Goal: Submit feedback/report problem: Leave review/rating

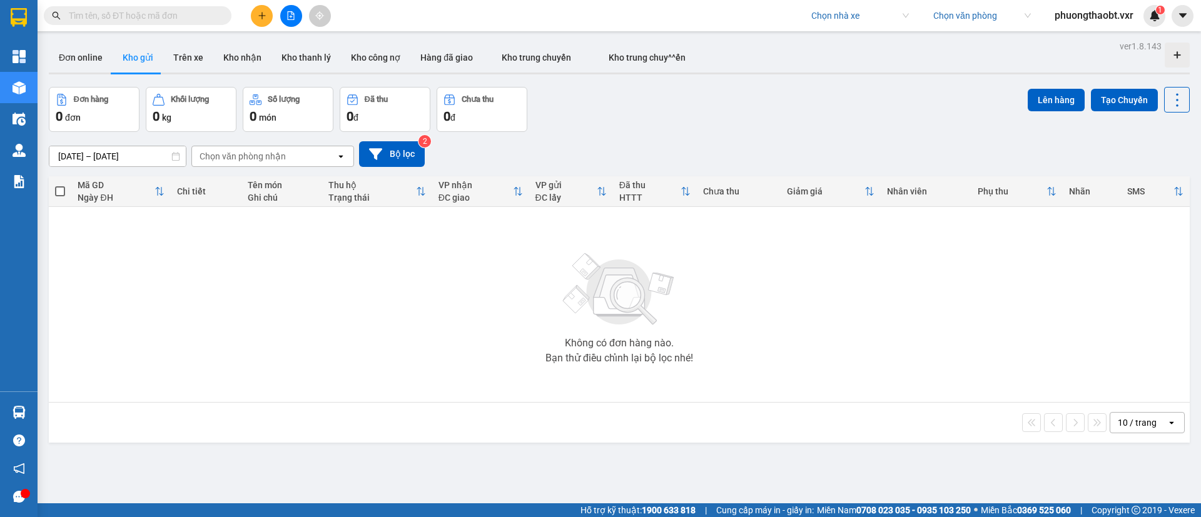
click at [832, 16] on input "search" at bounding box center [855, 15] width 89 height 19
click at [166, 14] on input "t" at bounding box center [143, 16] width 148 height 14
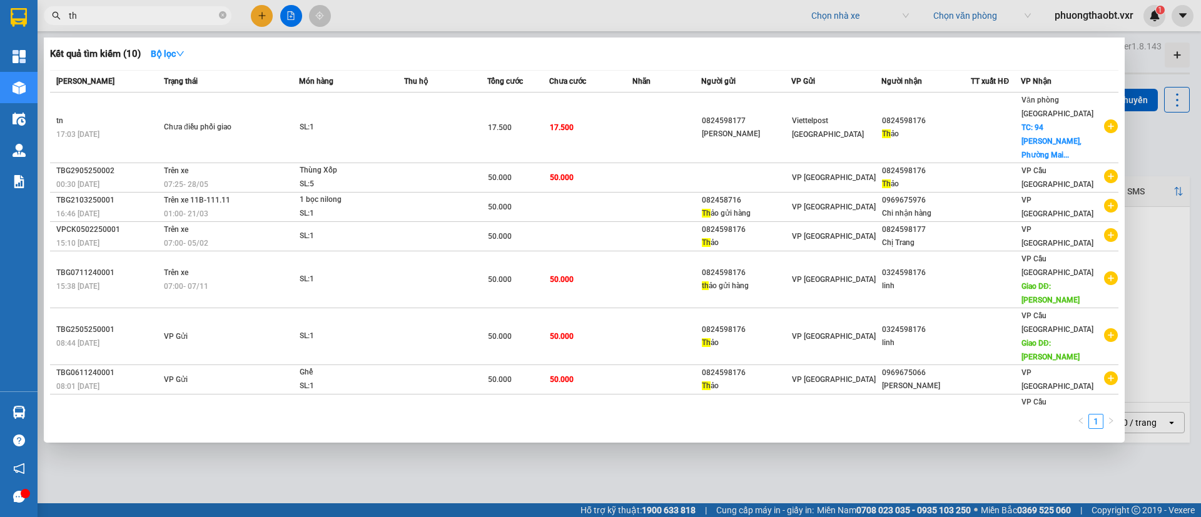
type input "t"
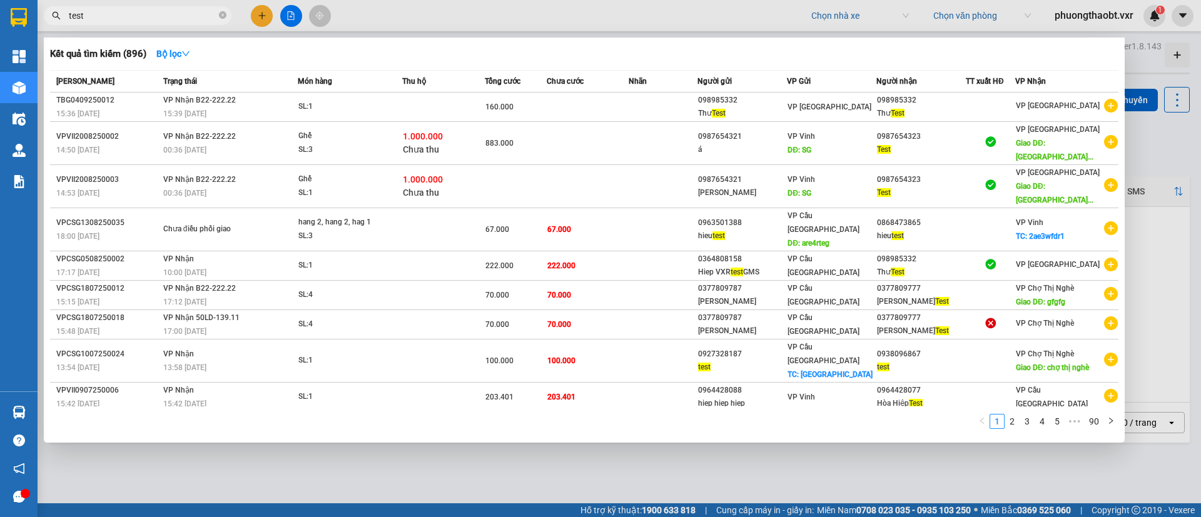
type input "test"
click at [814, 18] on div at bounding box center [600, 258] width 1201 height 517
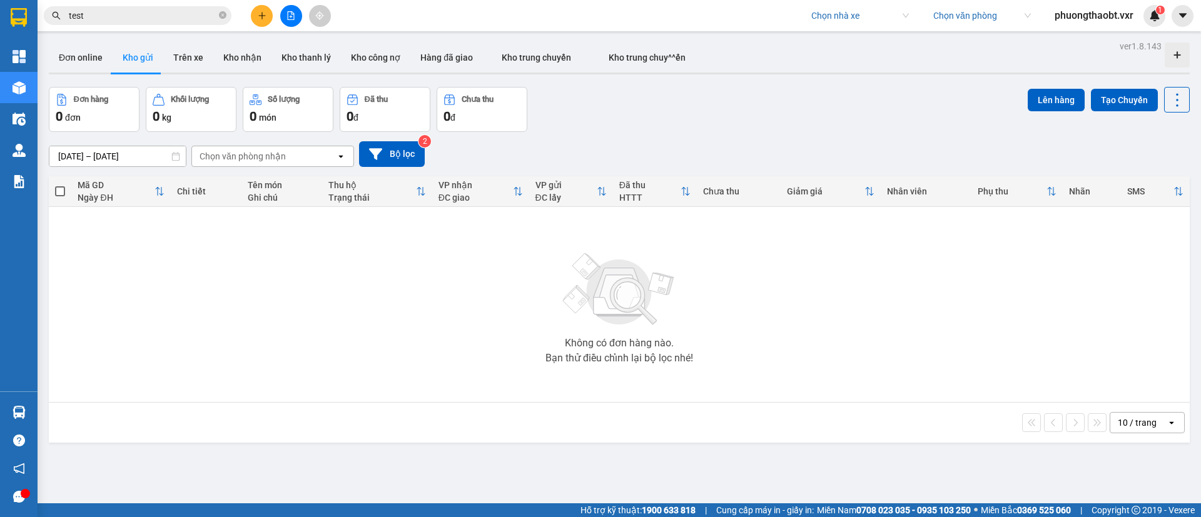
click at [826, 23] on input "search" at bounding box center [855, 15] width 89 height 19
type input "van anh l"
click at [846, 41] on div "Vân Anh Limousine" at bounding box center [857, 41] width 98 height 14
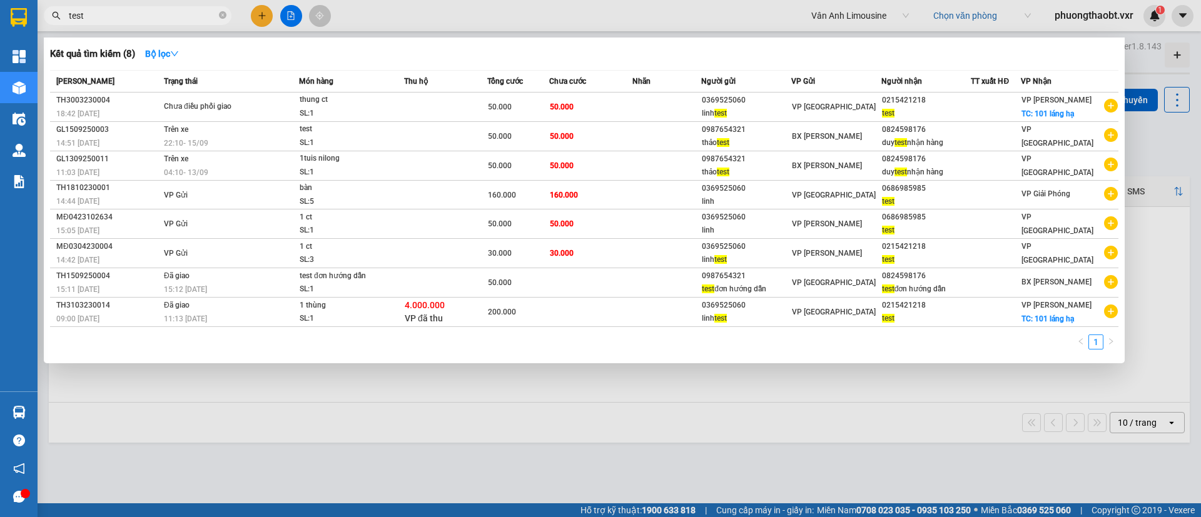
click at [179, 16] on input "test" at bounding box center [143, 16] width 148 height 14
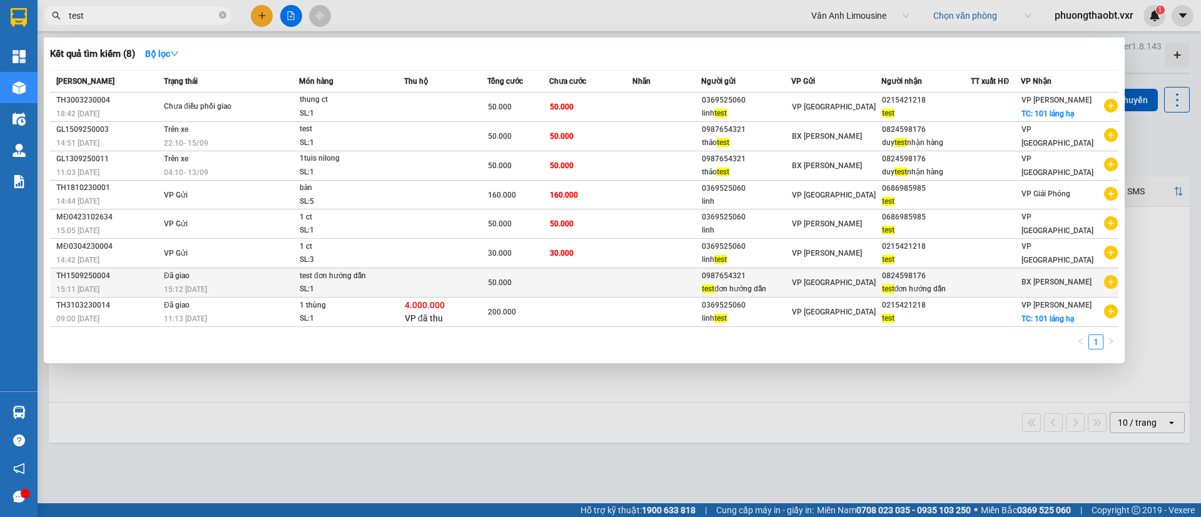
click at [985, 277] on div at bounding box center [995, 282] width 49 height 13
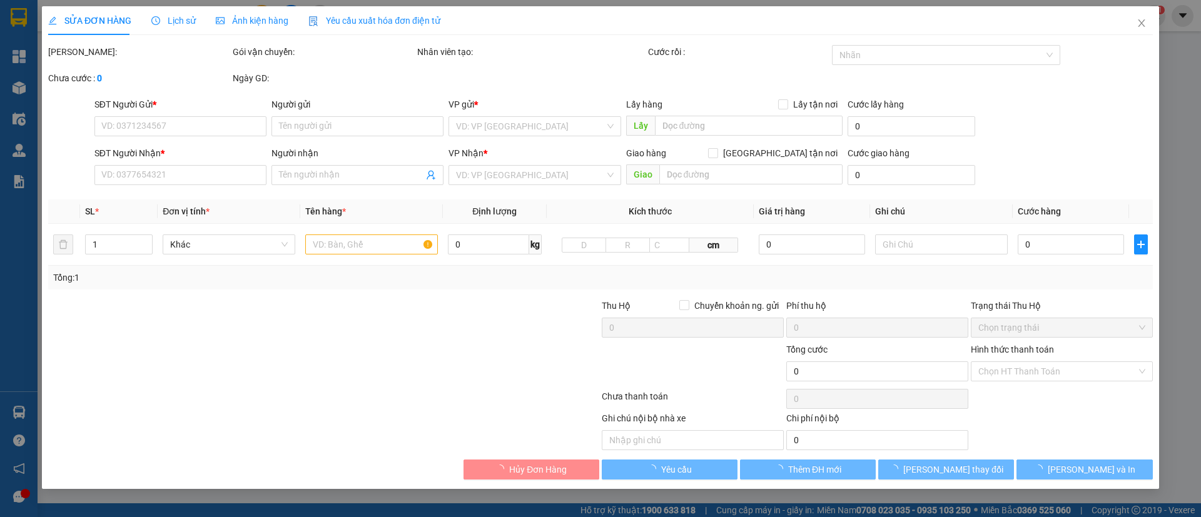
type input "0987654321"
type input "test đơn hướng dẫn"
type input "0824598176"
type input "test đơn hướng dẫn"
type input "50.000"
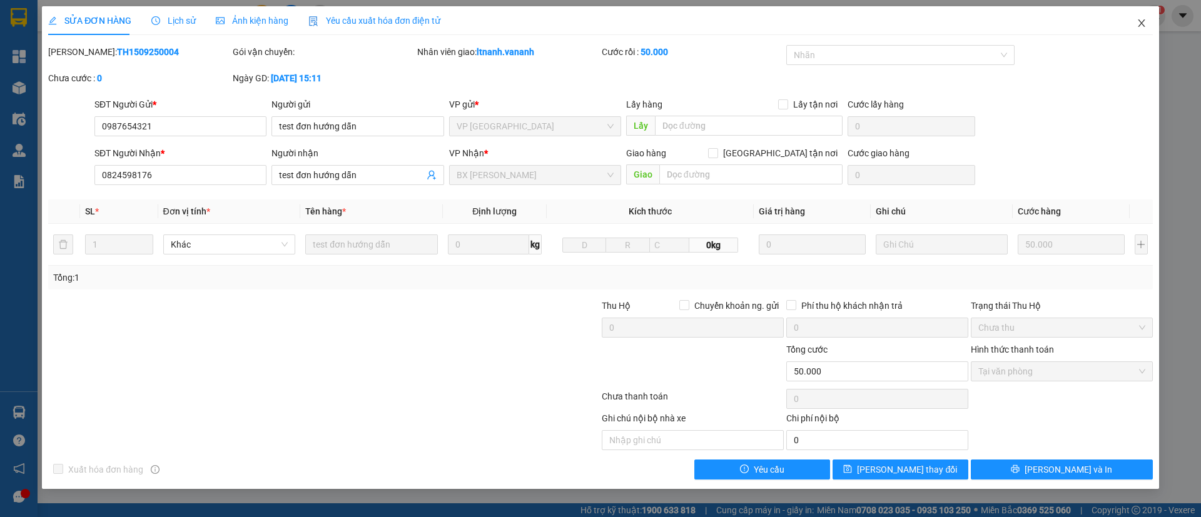
click at [1136, 21] on icon "close" at bounding box center [1141, 23] width 10 height 10
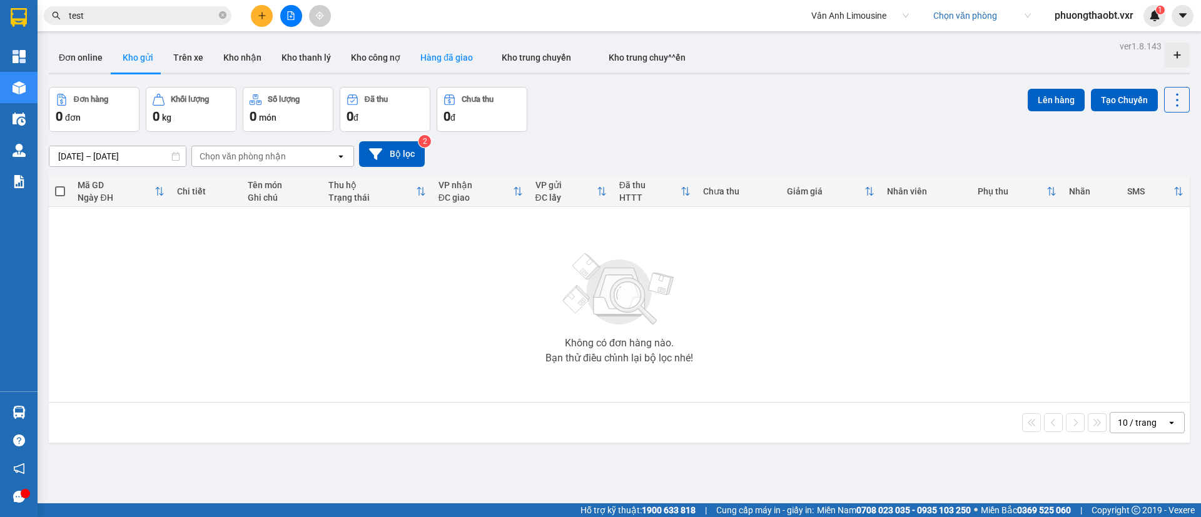
click at [430, 59] on button "Hàng đã giao" at bounding box center [446, 58] width 73 height 30
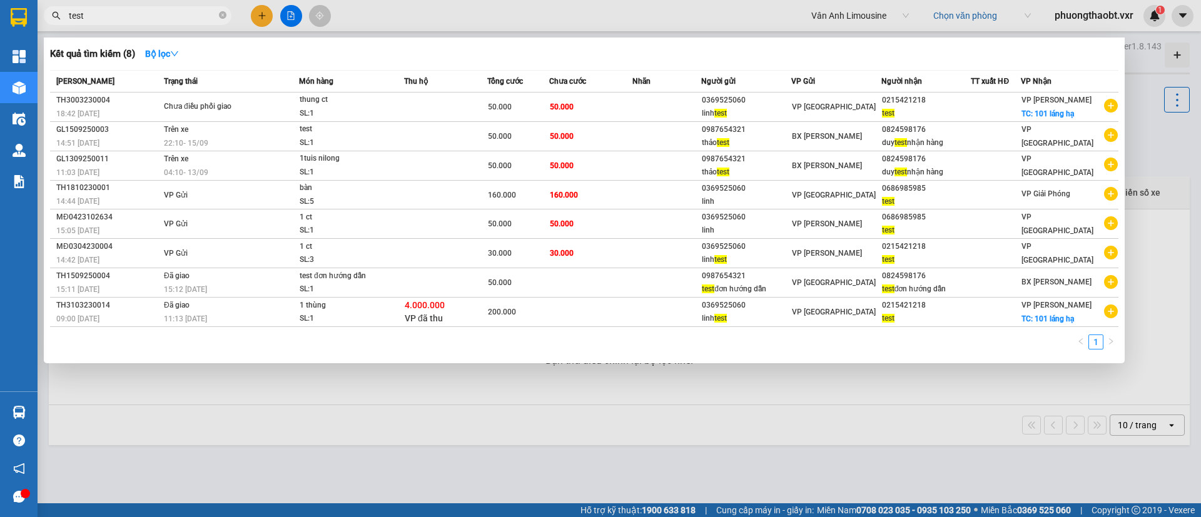
click at [159, 10] on input "test" at bounding box center [143, 16] width 148 height 14
click at [1149, 181] on div at bounding box center [600, 258] width 1201 height 517
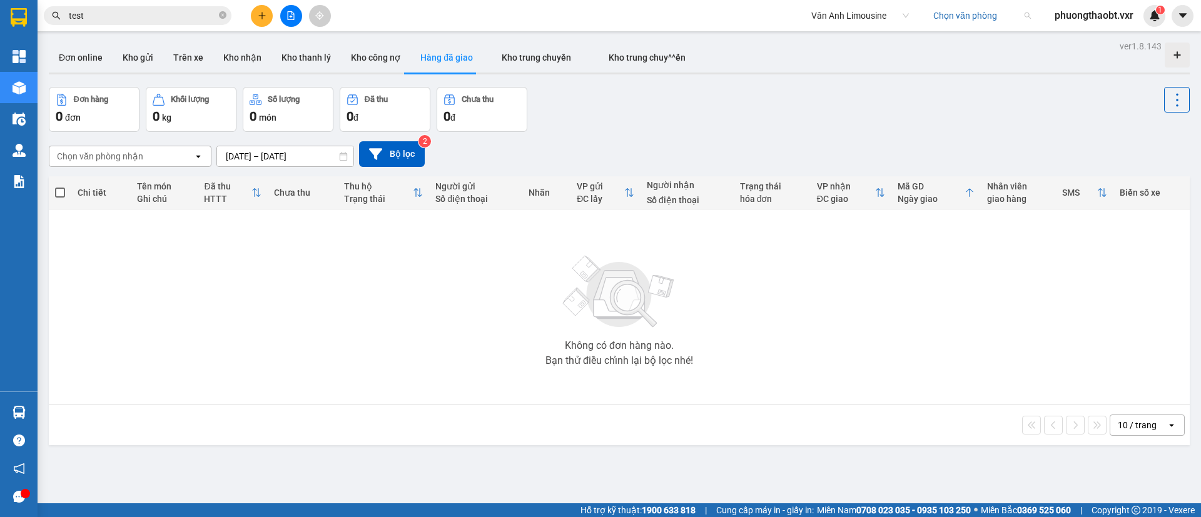
click at [938, 19] on input "search" at bounding box center [977, 15] width 89 height 19
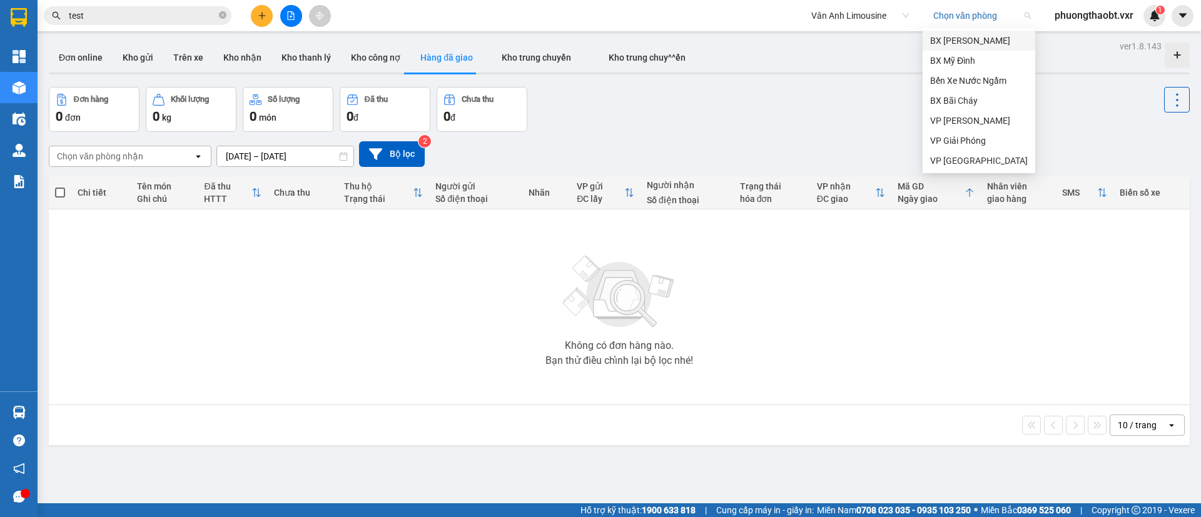
click at [954, 44] on div "BX Gia Lâm" at bounding box center [979, 41] width 98 height 14
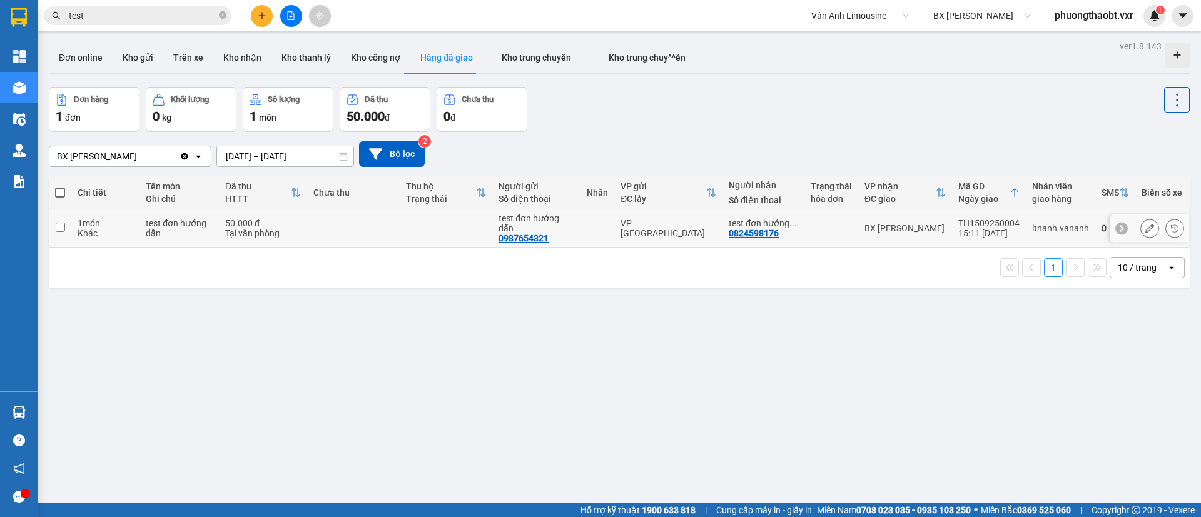
click at [312, 228] on td at bounding box center [353, 229] width 93 height 38
checkbox input "true"
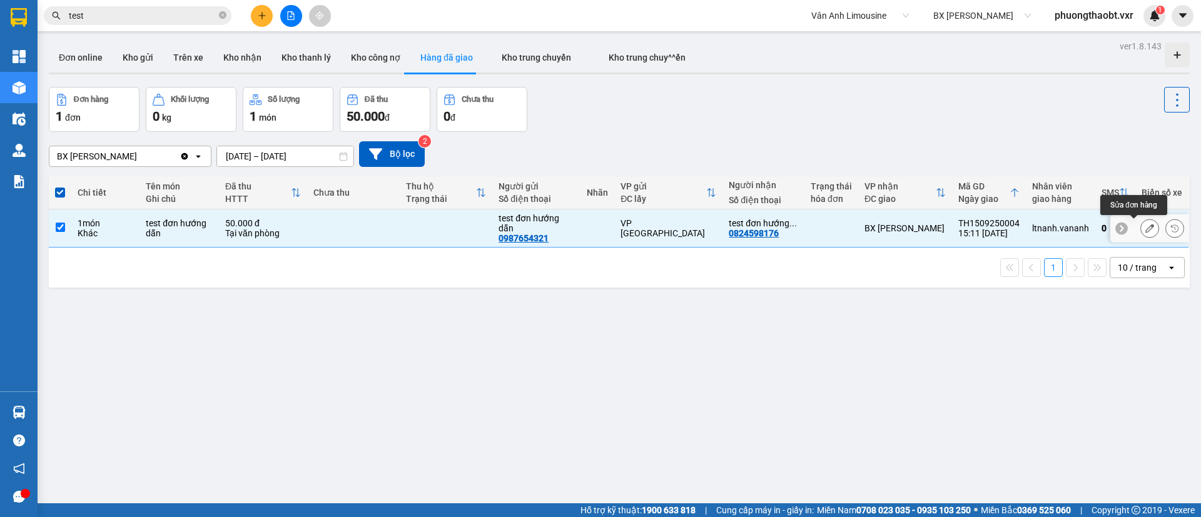
click at [1145, 225] on icon at bounding box center [1149, 228] width 9 height 9
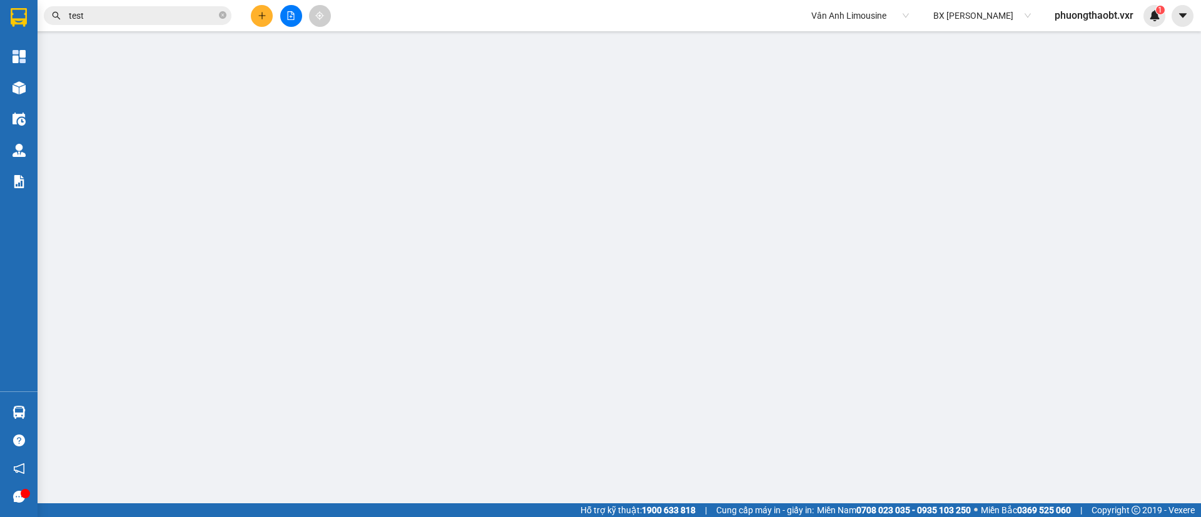
type input "0987654321"
type input "test đơn hướng dẫn"
type input "0824598176"
type input "test đơn hướng dẫn"
type input "50.000"
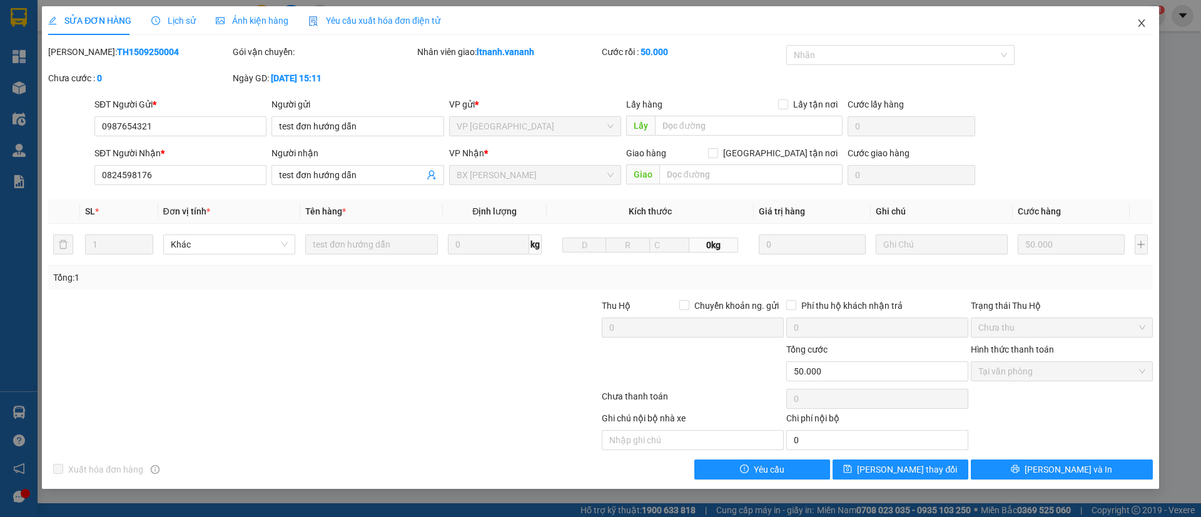
click at [1141, 21] on icon "close" at bounding box center [1141, 23] width 10 height 10
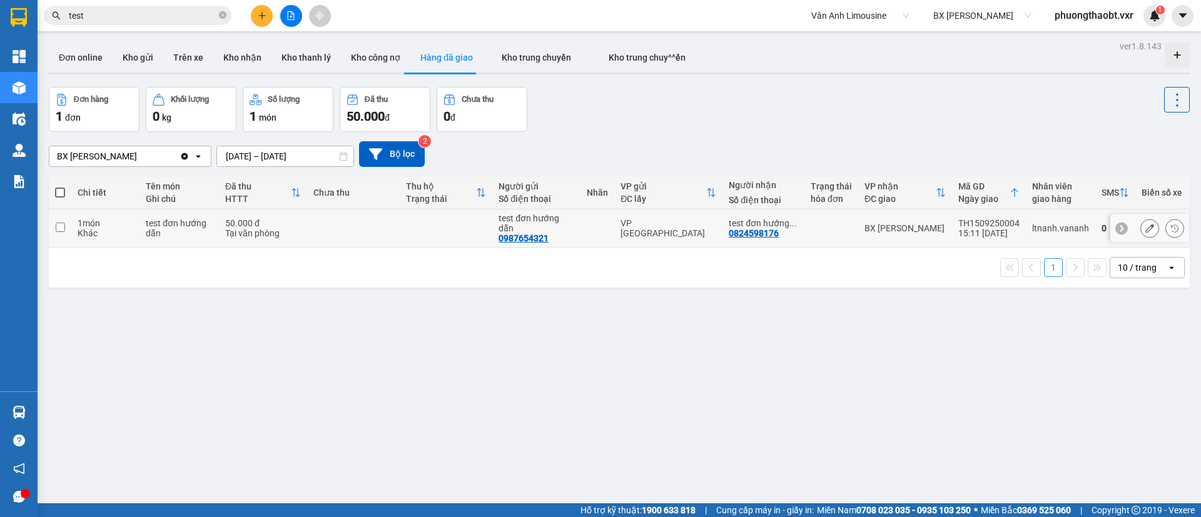
click at [1117, 228] on icon at bounding box center [1121, 228] width 9 height 9
click at [173, 12] on input "test" at bounding box center [143, 16] width 148 height 14
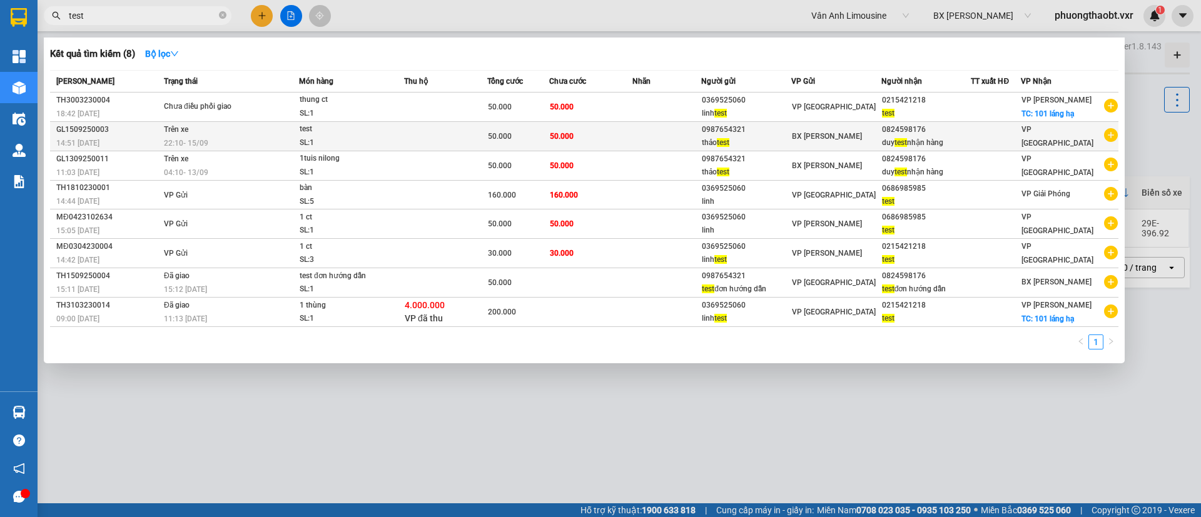
click at [832, 129] on div "BX Gia Lâm" at bounding box center [836, 136] width 89 height 14
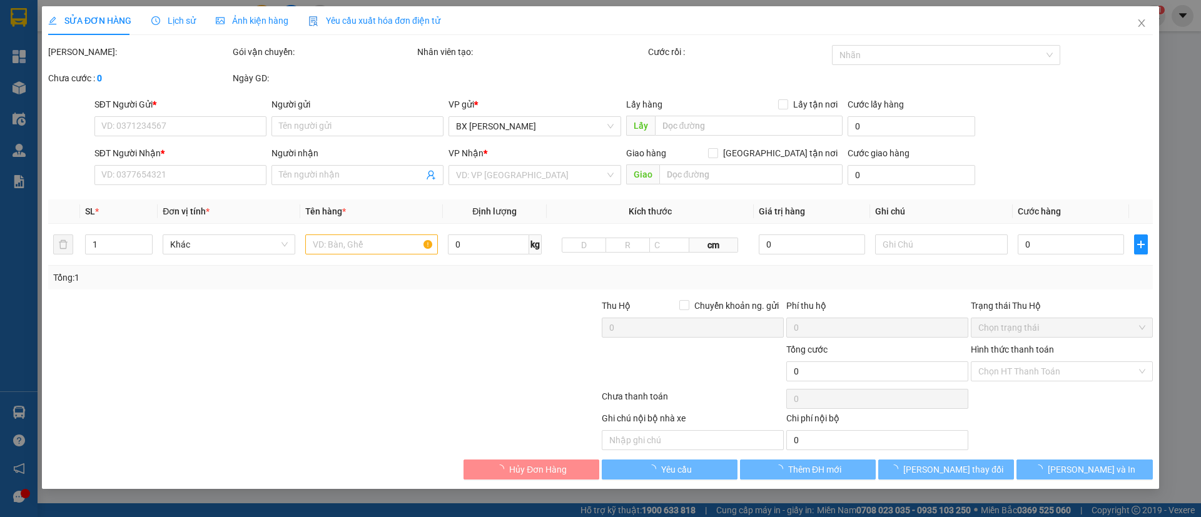
type input "0987654321"
type input "thảo test"
type input "0824598176"
type input "duy test nhận hàng"
type input "50.000"
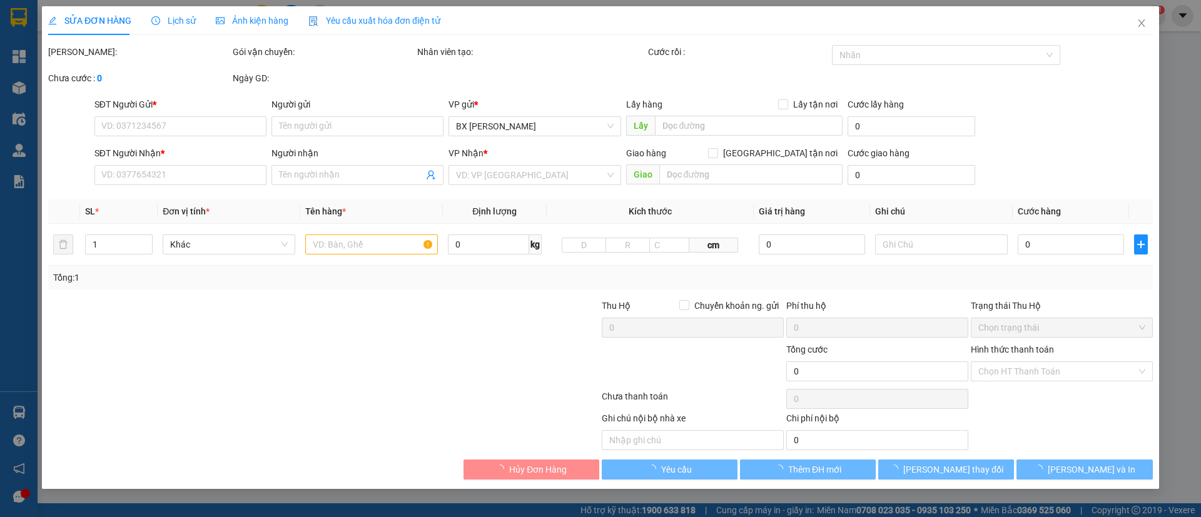
type input "50.000"
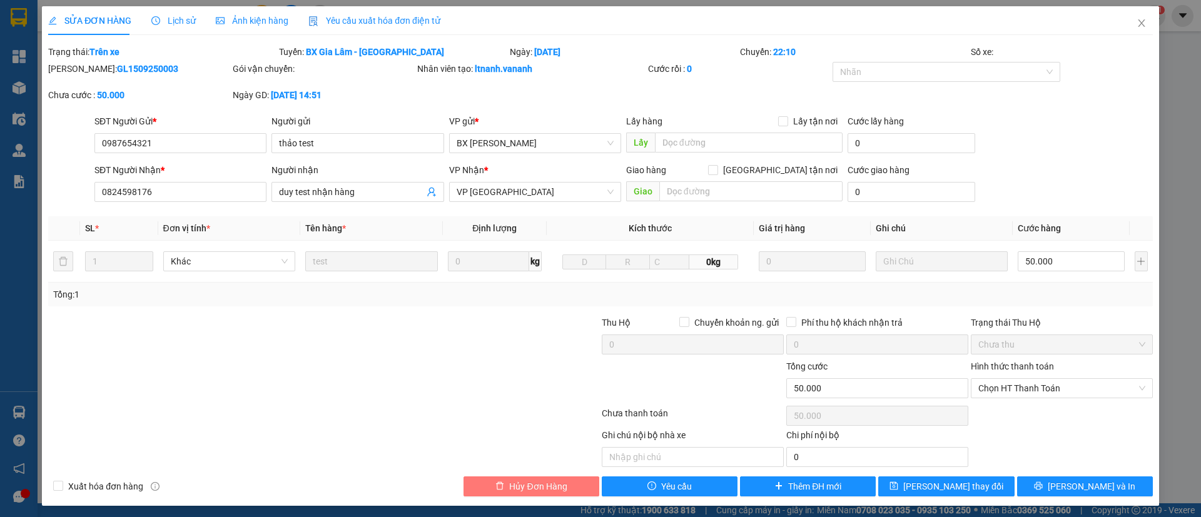
click at [574, 484] on button "Hủy Đơn Hàng" at bounding box center [531, 487] width 136 height 20
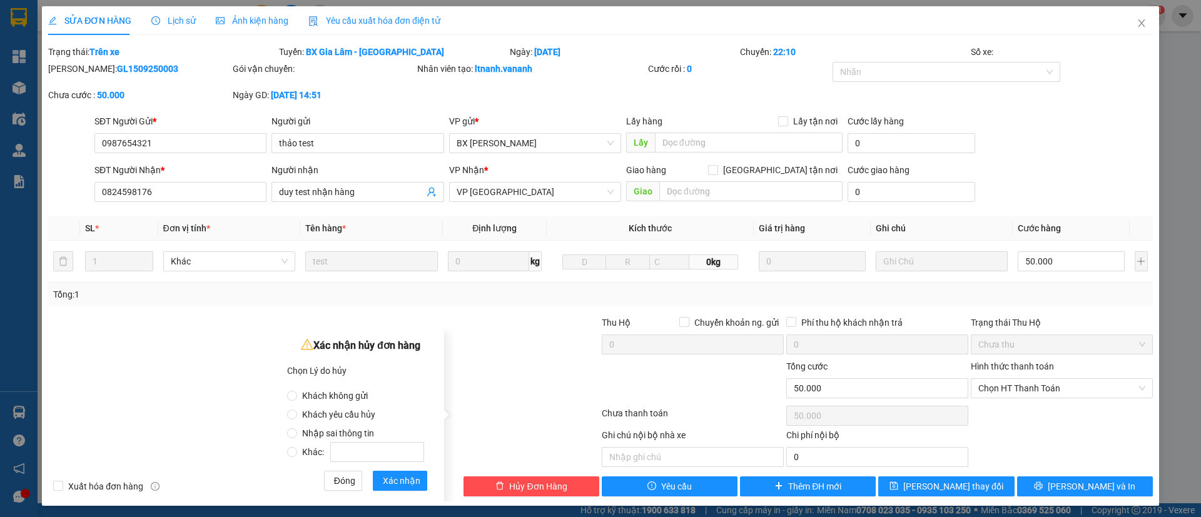
click at [317, 449] on span "Khác:" at bounding box center [363, 452] width 132 height 10
click at [297, 449] on input "Khác:" at bounding box center [292, 452] width 10 height 10
radio input "true"
click at [376, 450] on input "Khác:" at bounding box center [377, 452] width 94 height 20
click at [297, 433] on span "Nhập sai thông tin" at bounding box center [338, 433] width 82 height 10
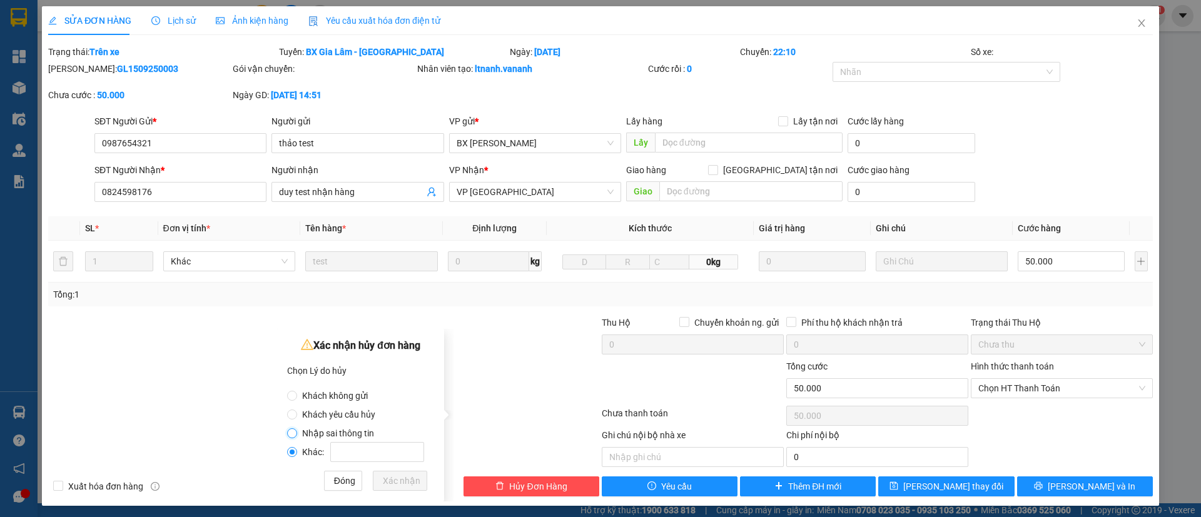
click at [297, 433] on input "Nhập sai thông tin" at bounding box center [292, 433] width 10 height 10
radio input "true"
click at [294, 453] on input "Khác:" at bounding box center [292, 452] width 10 height 10
radio input "true"
radio input "false"
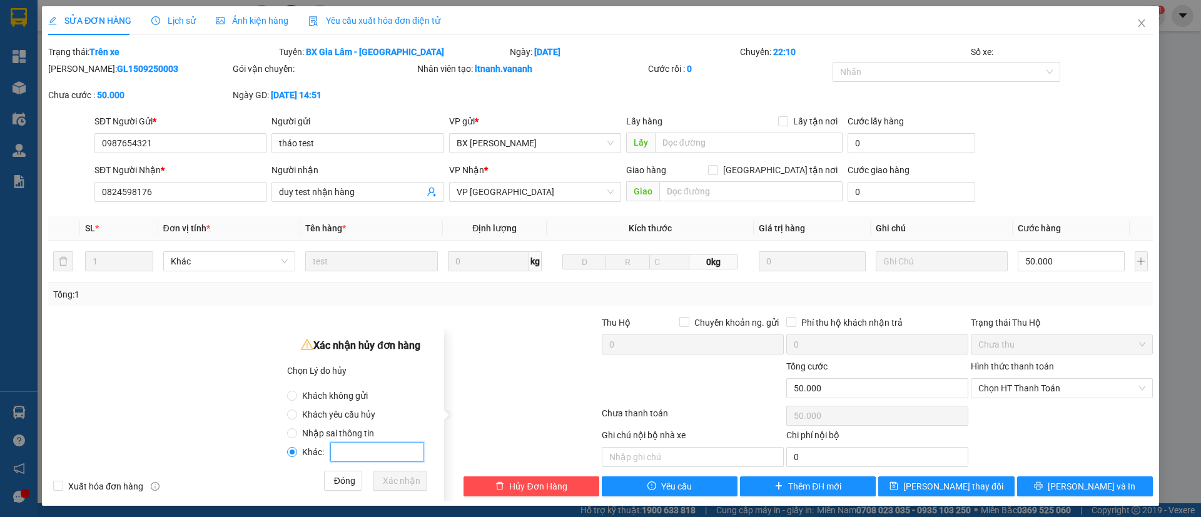
click at [371, 449] on input "Khác:" at bounding box center [377, 452] width 94 height 20
type input "tesst"
drag, startPoint x: 404, startPoint y: 480, endPoint x: 390, endPoint y: 391, distance: 90.6
click at [390, 391] on div "Xác nhận hủy đơn hàng Chọn Lý do hủy Khách không gửi Khách yêu cầu hủy Nhập sai…" at bounding box center [360, 413] width 147 height 154
click at [407, 484] on span "Xác nhận" at bounding box center [402, 481] width 38 height 14
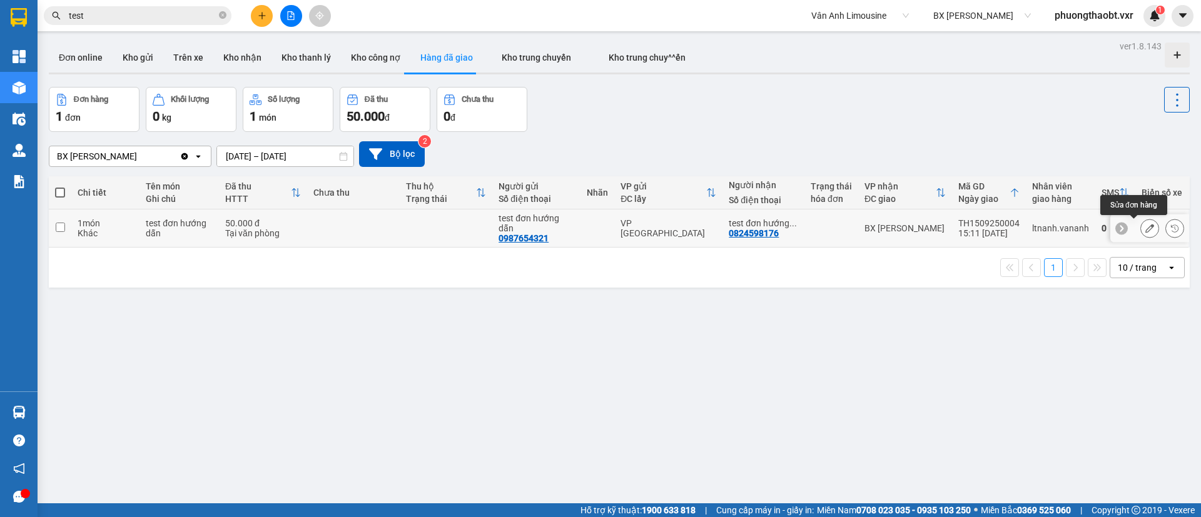
click at [1141, 223] on button at bounding box center [1150, 229] width 18 height 22
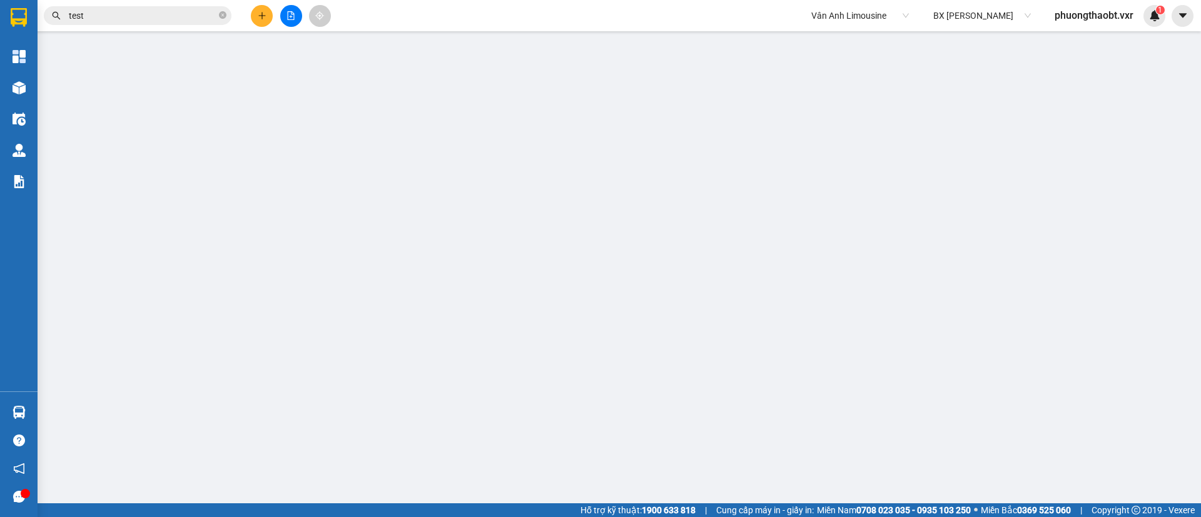
type input "0987654321"
type input "test đơn hướng dẫn"
type input "0824598176"
type input "test đơn hướng dẫn"
type input "50.000"
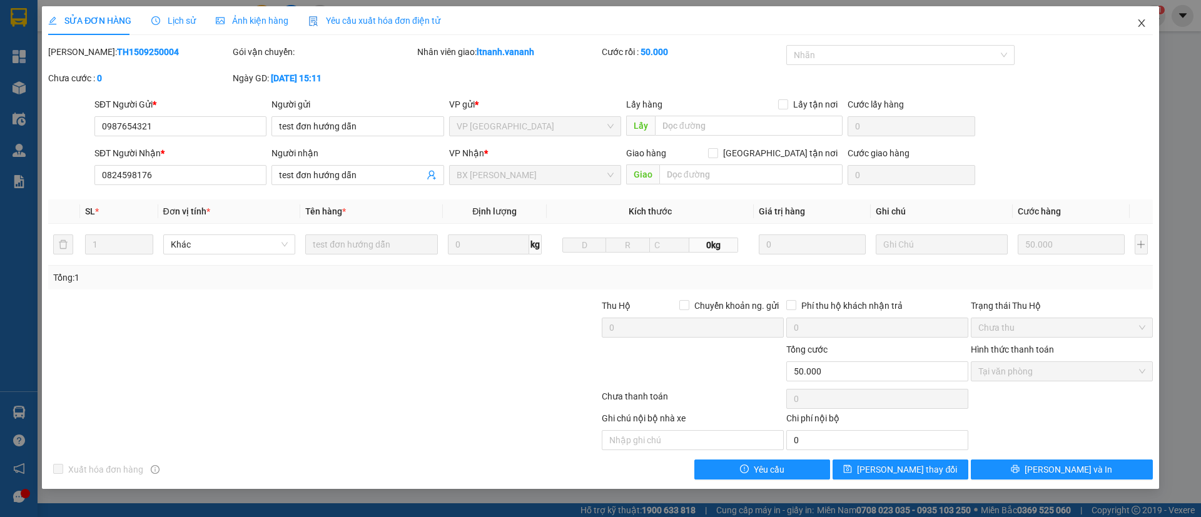
click at [1145, 19] on icon "close" at bounding box center [1141, 23] width 10 height 10
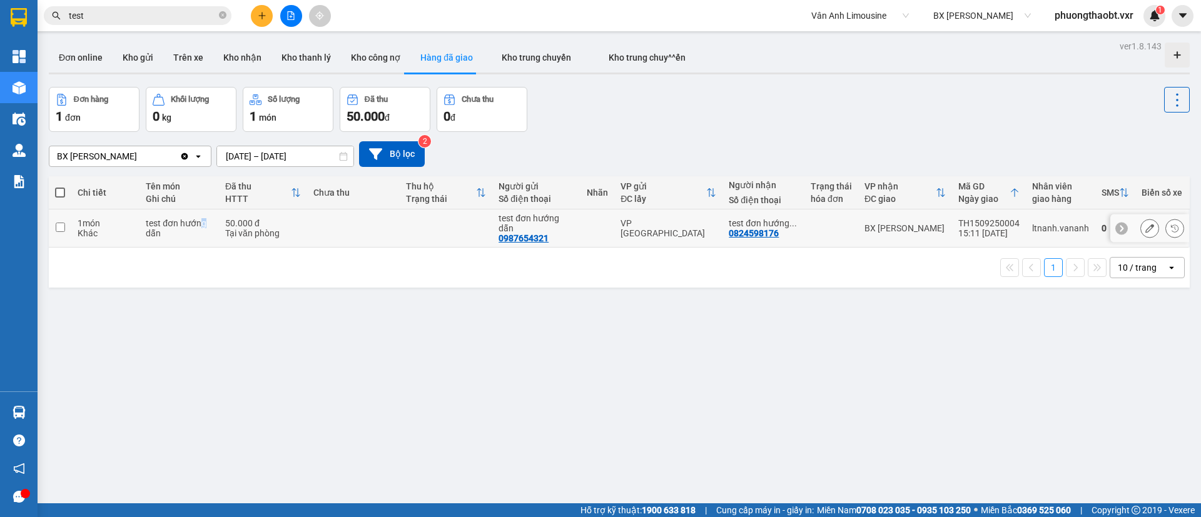
click at [203, 227] on div "test đơn hướng dẫn" at bounding box center [179, 228] width 67 height 20
checkbox input "true"
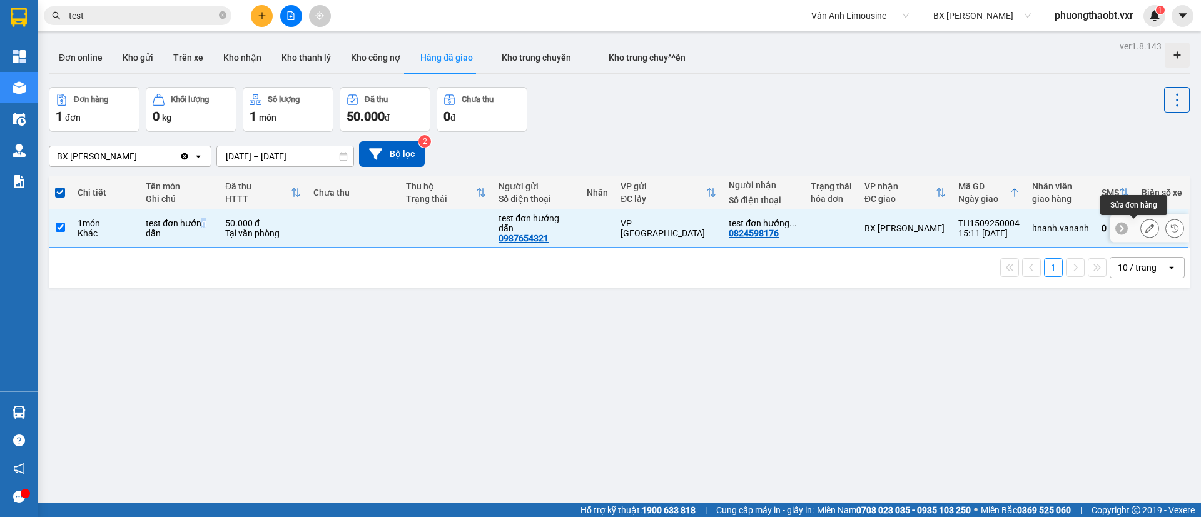
click at [1145, 231] on icon at bounding box center [1149, 228] width 9 height 9
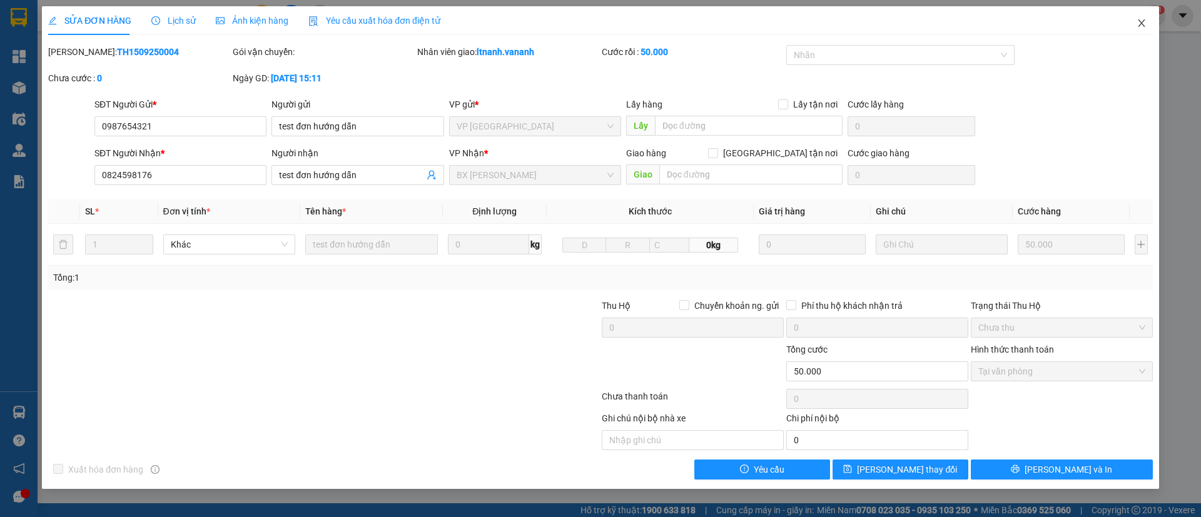
click at [1137, 25] on icon "close" at bounding box center [1141, 23] width 10 height 10
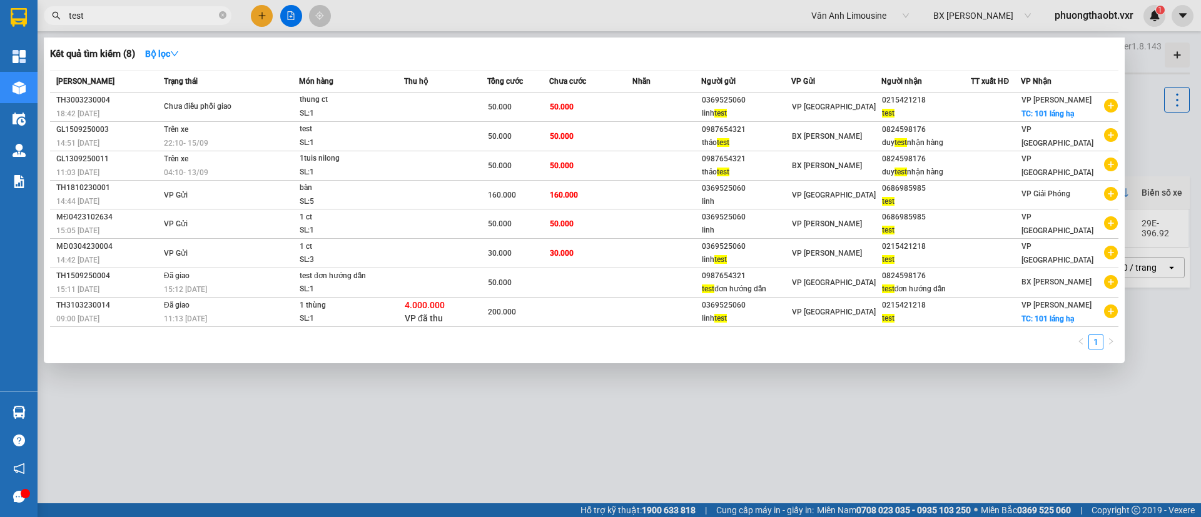
click at [168, 12] on input "test" at bounding box center [143, 16] width 148 height 14
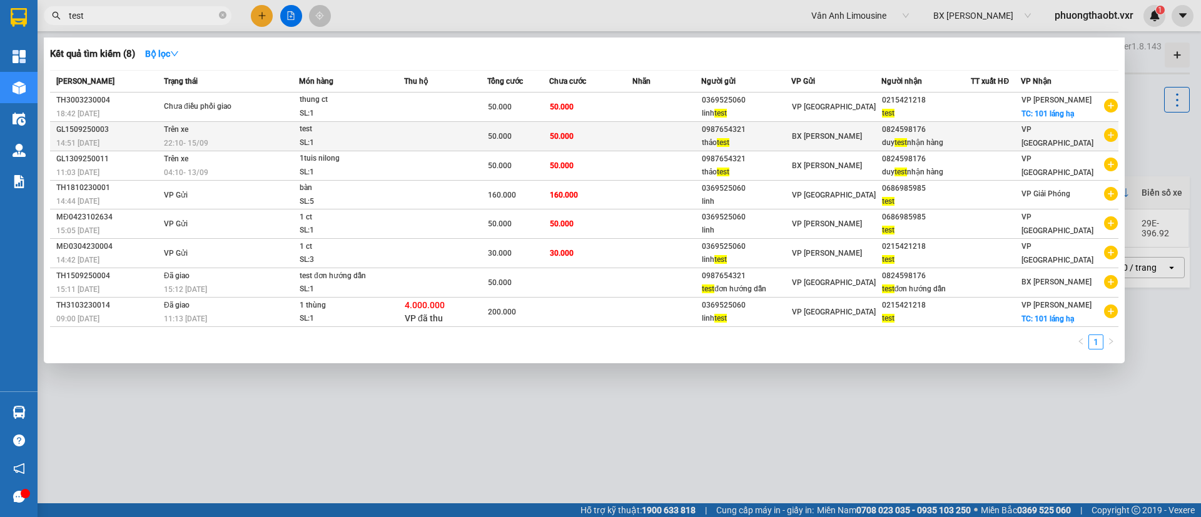
click at [800, 138] on span "BX Gia Lâm" at bounding box center [827, 136] width 70 height 9
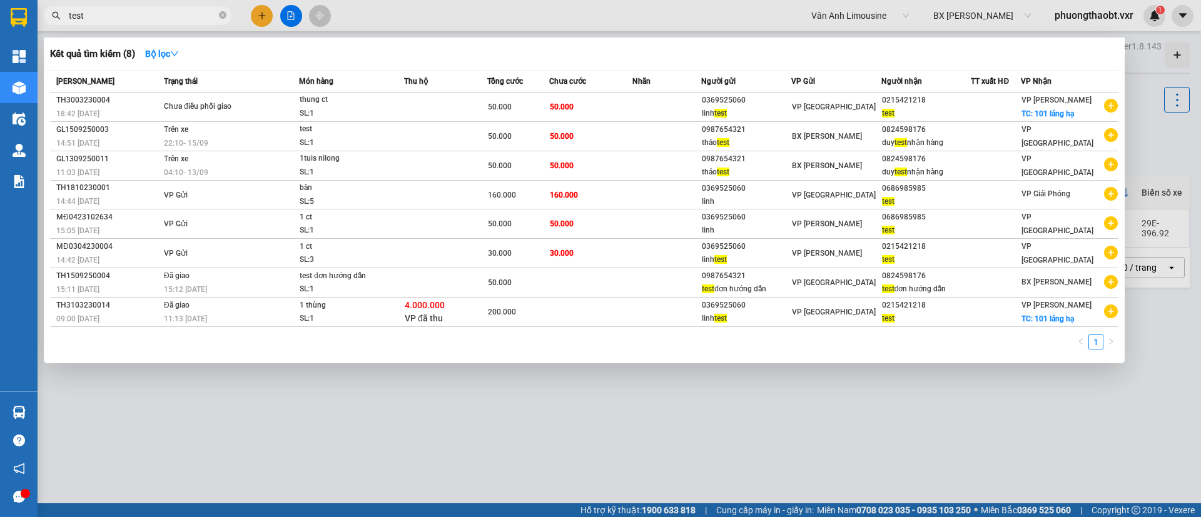
click at [127, 19] on input "test" at bounding box center [143, 16] width 148 height 14
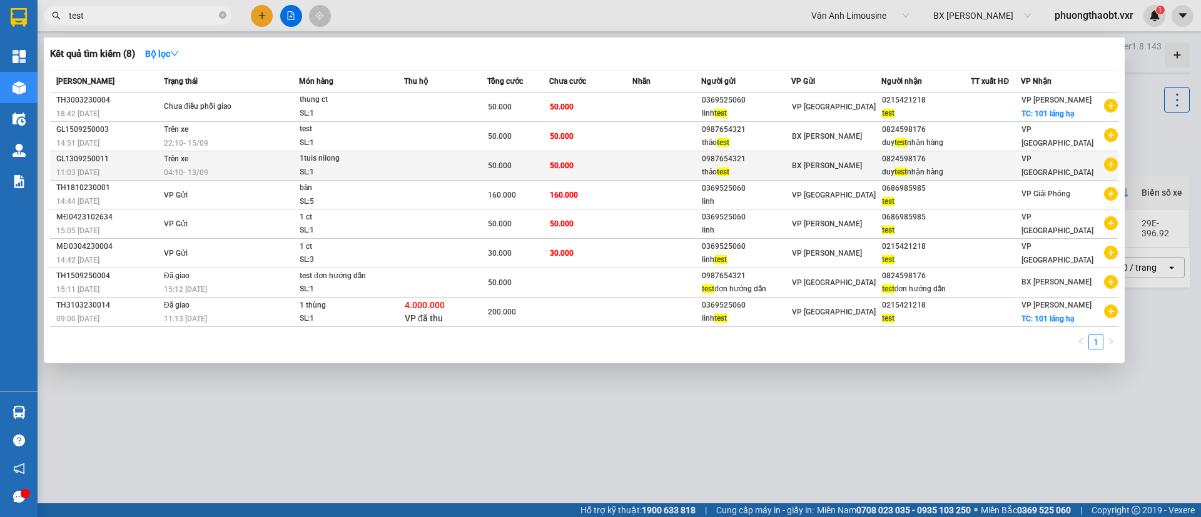
click at [609, 168] on td "50.000" at bounding box center [590, 165] width 83 height 29
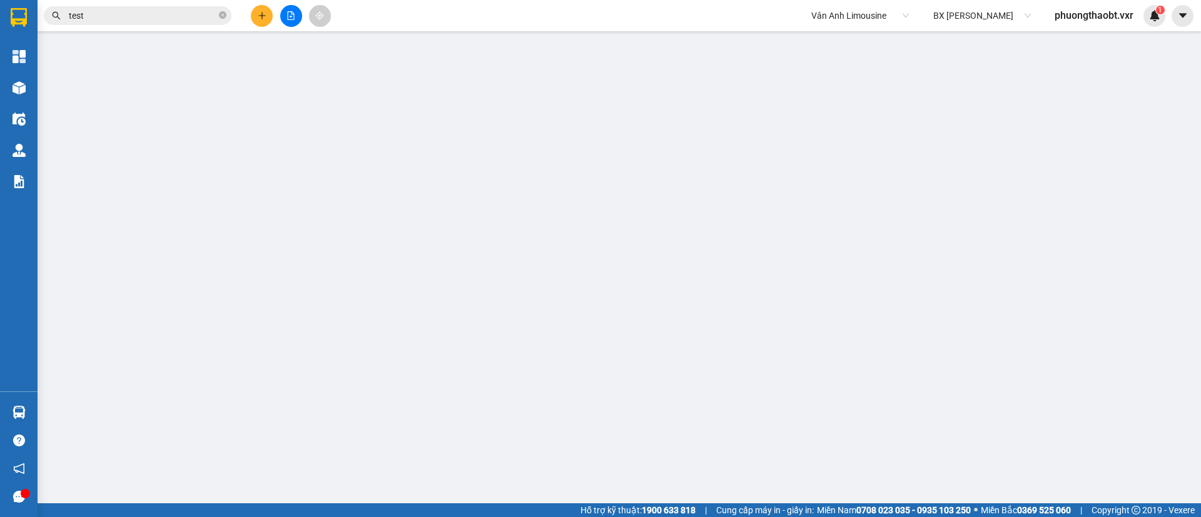
type input "0987654321"
type input "thảo test"
type input "0824598176"
type input "duy test nhận hàng"
type input "50.000"
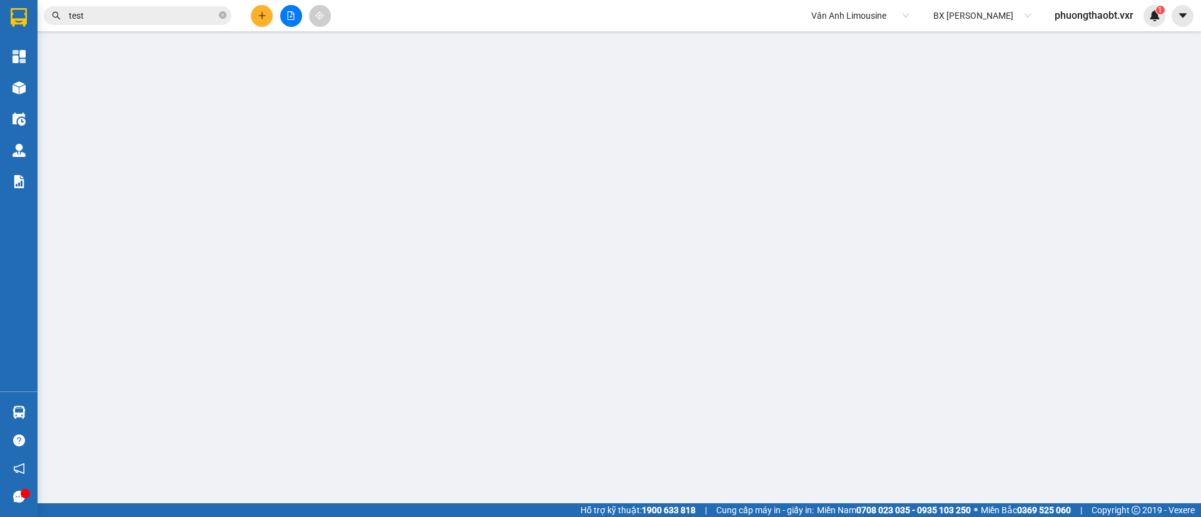
type input "50.000"
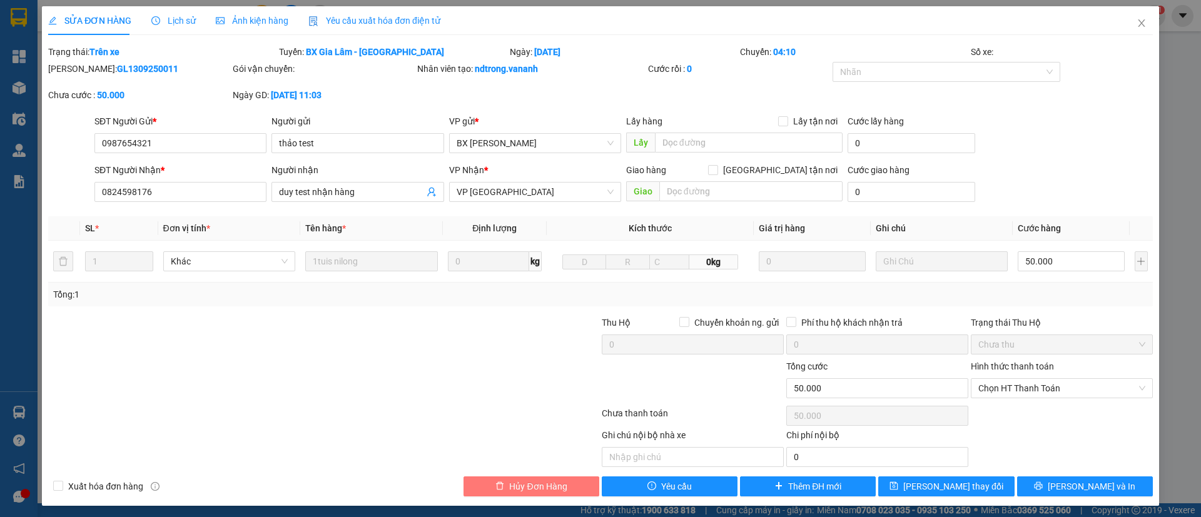
click at [548, 488] on span "Hủy Đơn Hàng" at bounding box center [538, 487] width 58 height 14
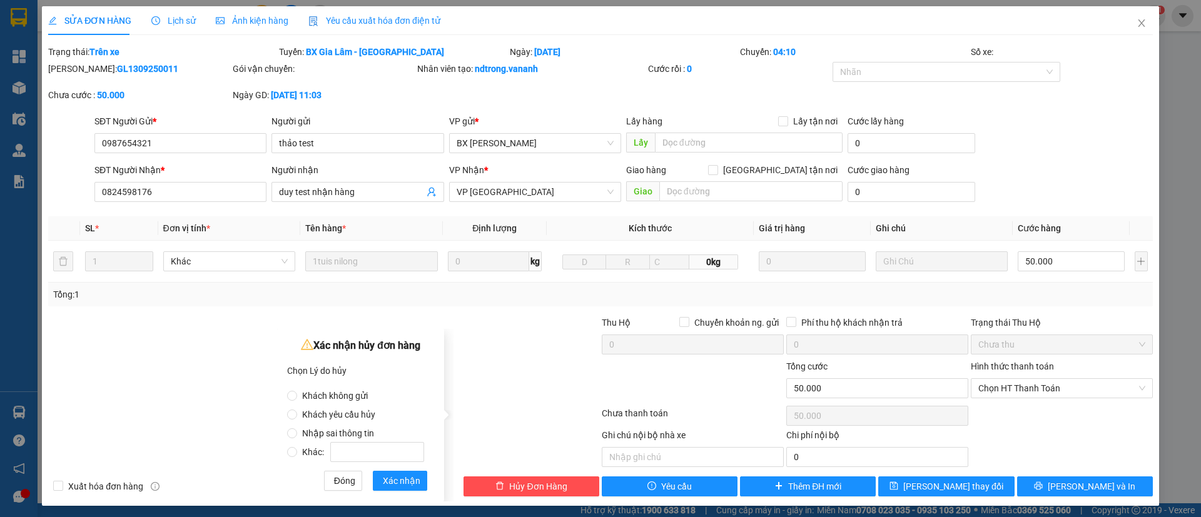
click at [313, 450] on span "Khác:" at bounding box center [363, 452] width 132 height 10
click at [297, 450] on input "Khác:" at bounding box center [292, 452] width 10 height 10
radio input "true"
click at [366, 453] on input "Khác:" at bounding box center [377, 452] width 94 height 20
type input "test"
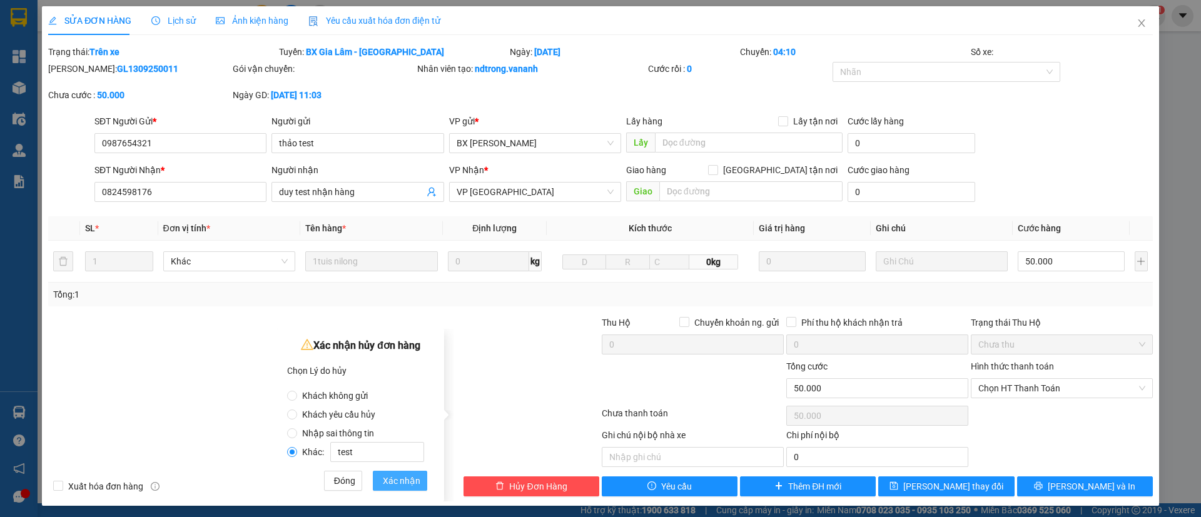
click at [401, 478] on span "Xác nhận" at bounding box center [402, 481] width 38 height 14
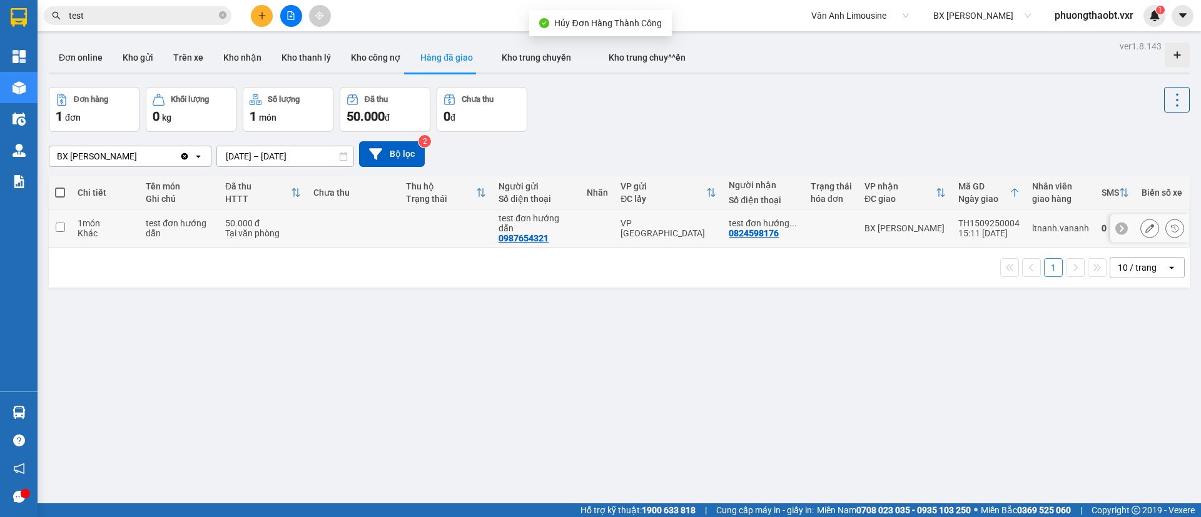
click at [417, 221] on td at bounding box center [446, 229] width 93 height 38
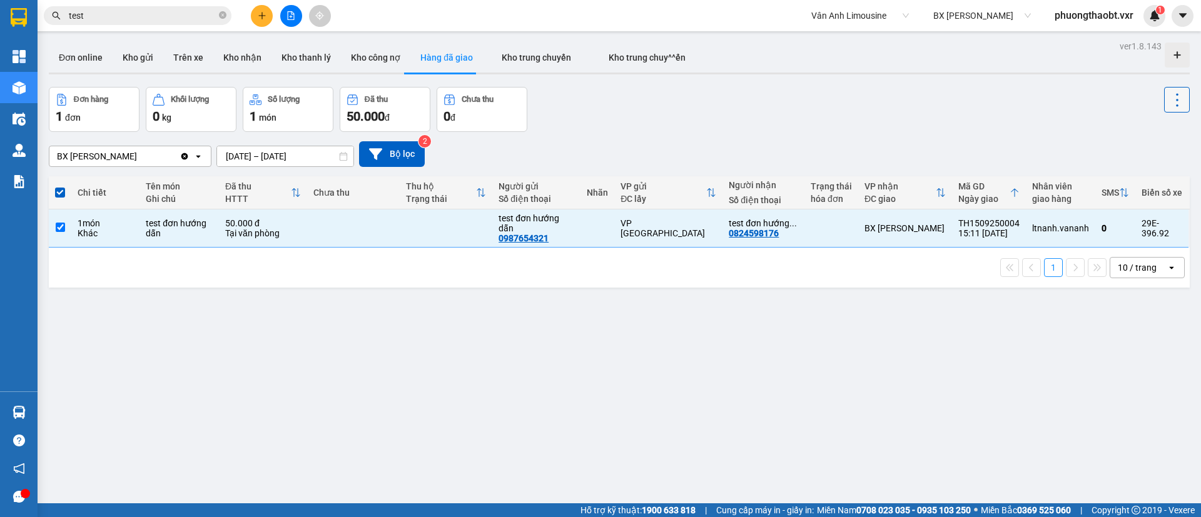
click at [1168, 98] on icon at bounding box center [1177, 100] width 18 height 18
click at [1129, 151] on span "Xóa hoàn toàn" at bounding box center [1148, 156] width 58 height 13
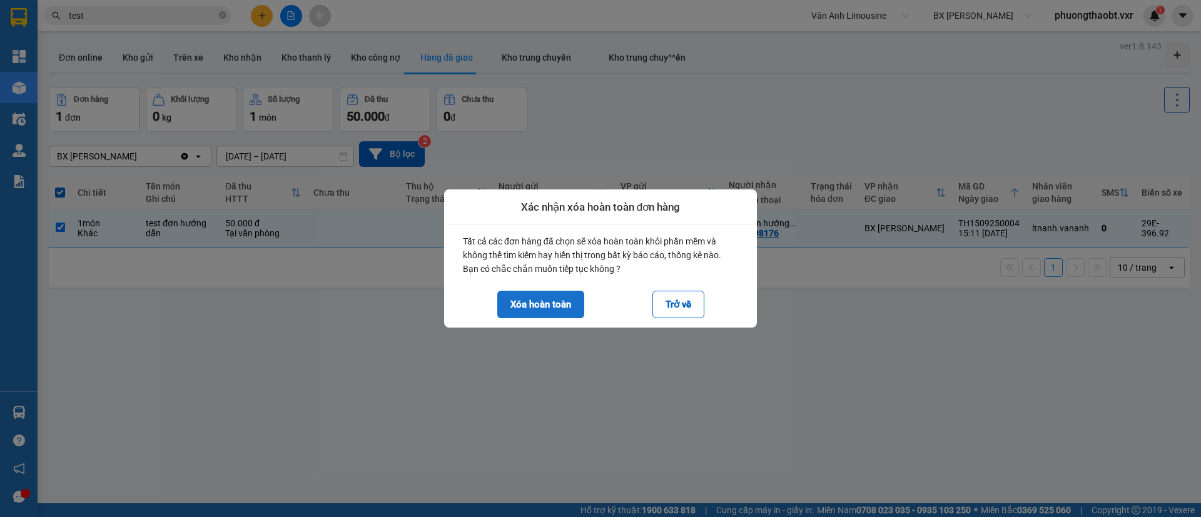
click at [547, 308] on button "Xóa hoàn toàn" at bounding box center [540, 305] width 87 height 28
checkbox input "false"
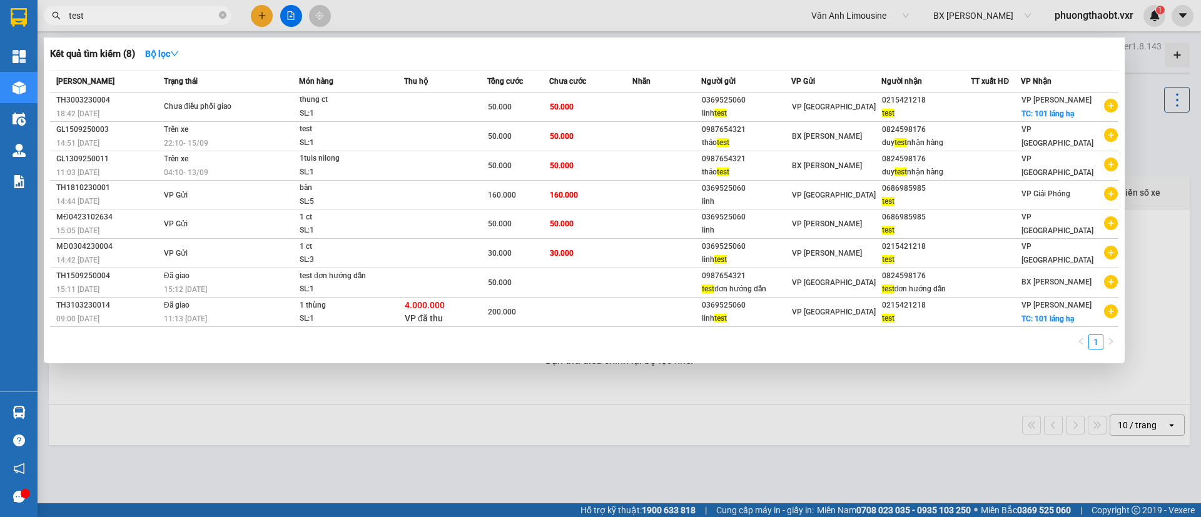
click at [123, 16] on input "test" at bounding box center [143, 16] width 148 height 14
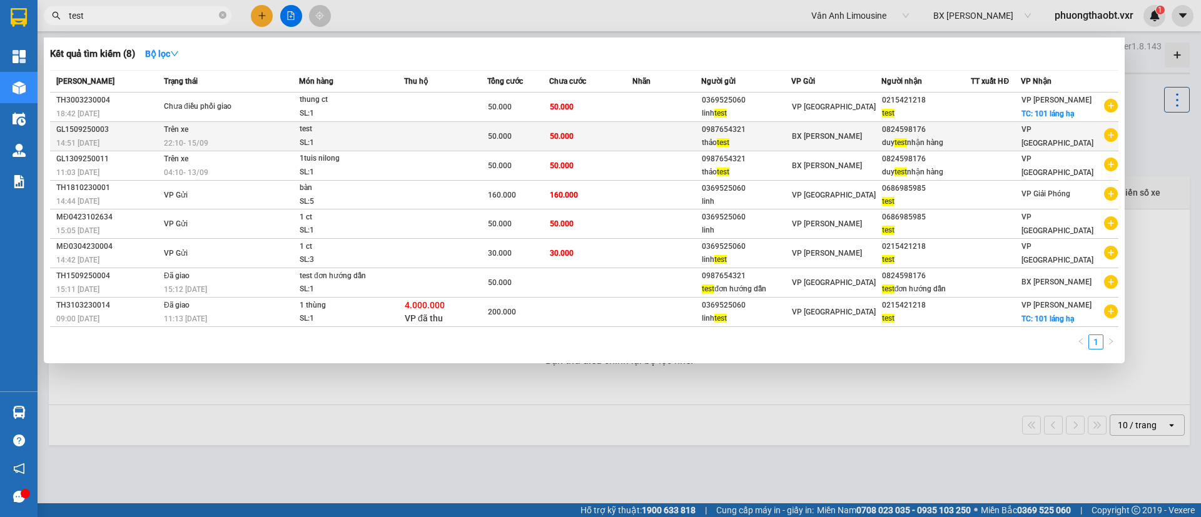
click at [907, 138] on span "test" at bounding box center [900, 142] width 13 height 9
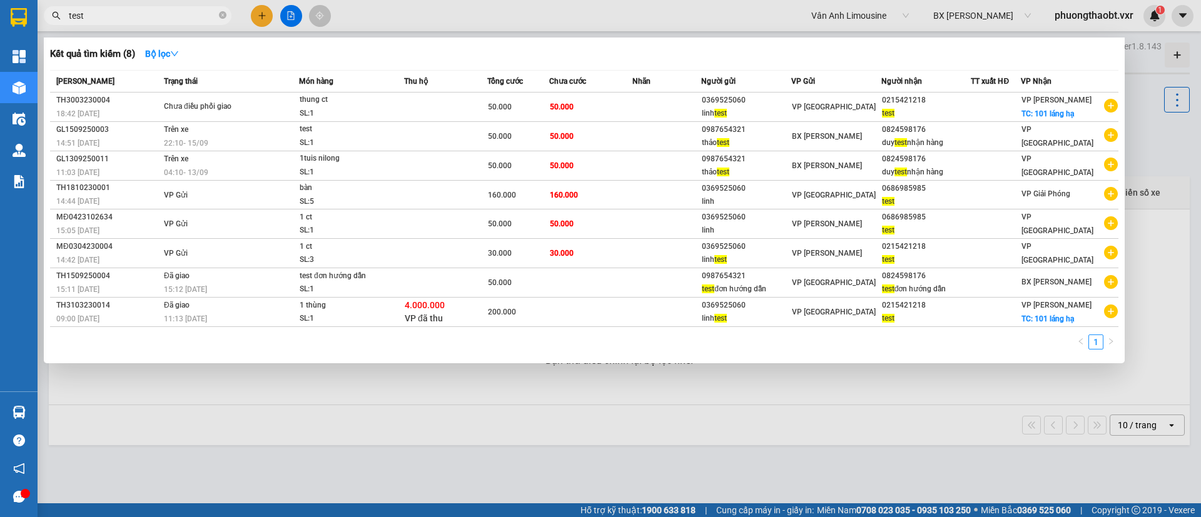
click at [114, 17] on input "test" at bounding box center [143, 16] width 148 height 14
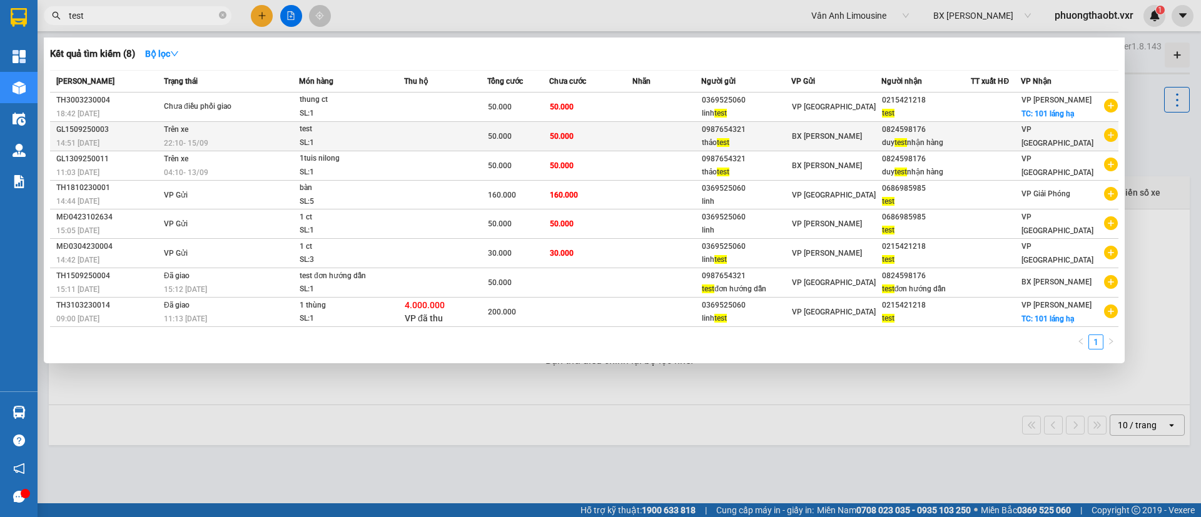
click at [1020, 136] on div at bounding box center [995, 136] width 49 height 13
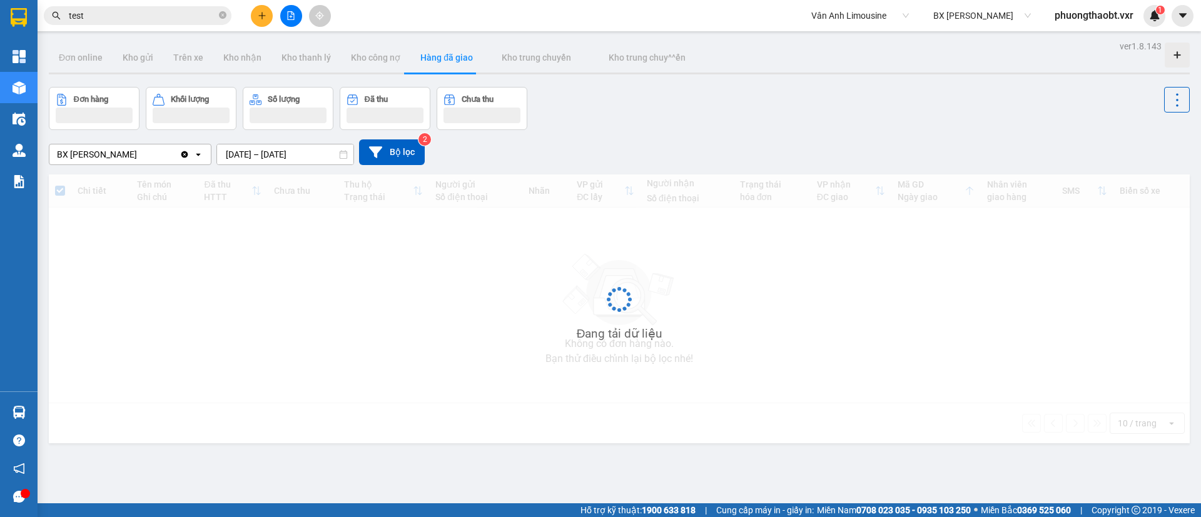
click at [1140, 22] on span "phuongthaobt.vxr" at bounding box center [1093, 16] width 99 height 16
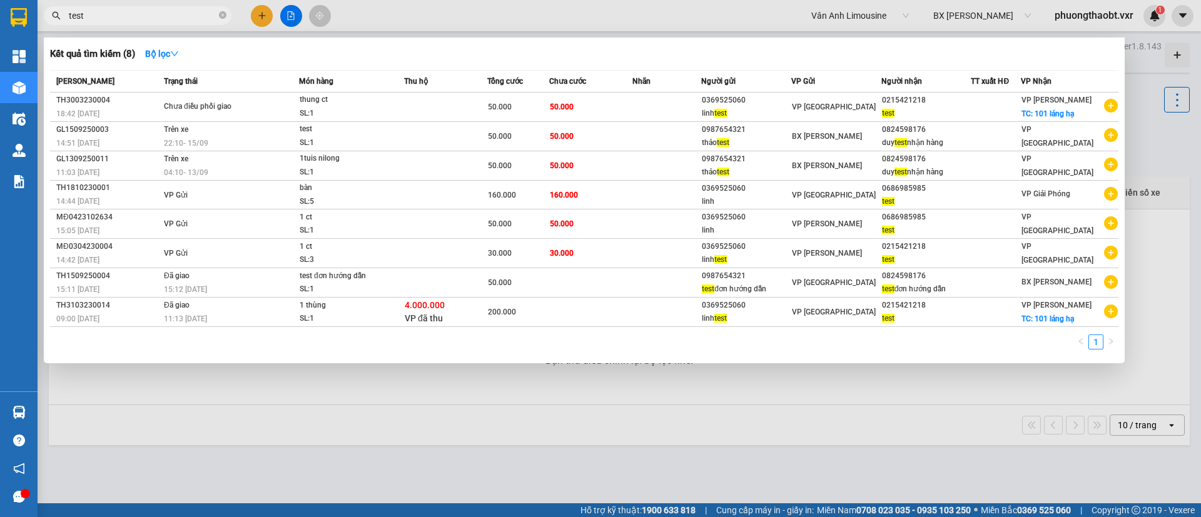
click at [129, 16] on input "test" at bounding box center [143, 16] width 148 height 14
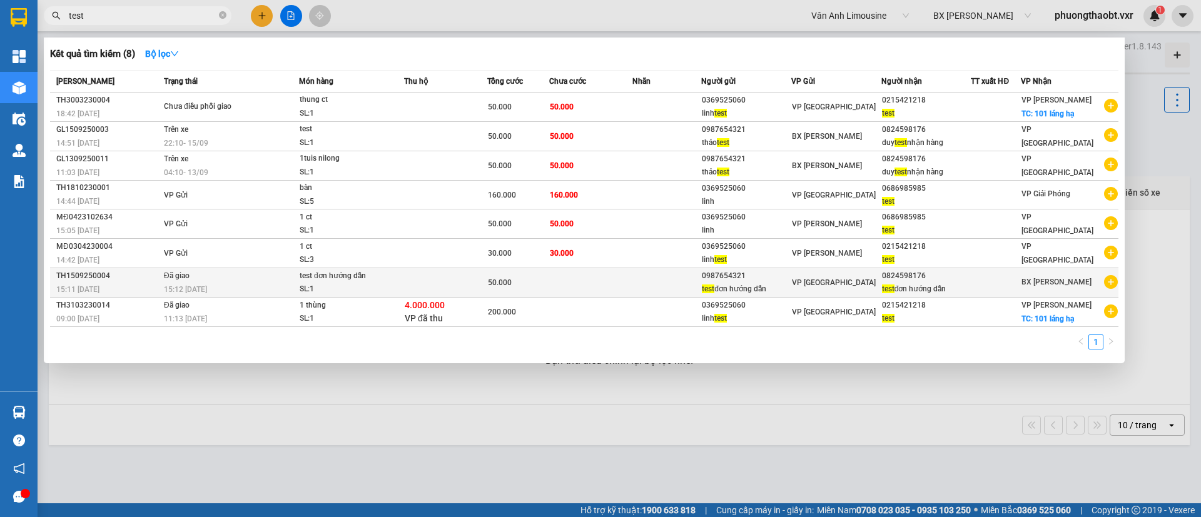
click at [638, 274] on td at bounding box center [666, 282] width 69 height 29
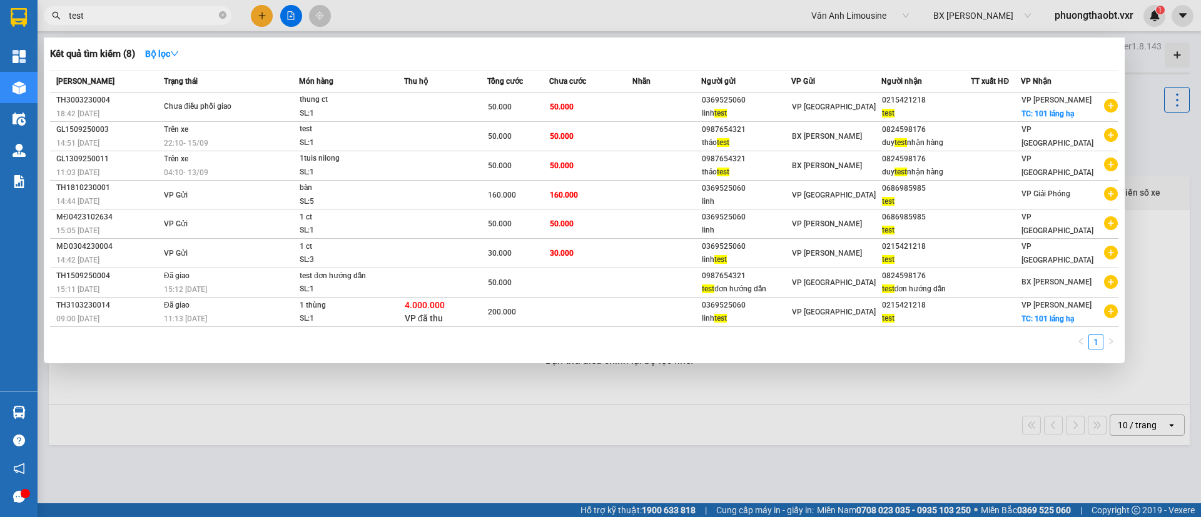
click at [104, 16] on input "test" at bounding box center [143, 16] width 148 height 14
click at [957, 20] on div at bounding box center [600, 258] width 1201 height 517
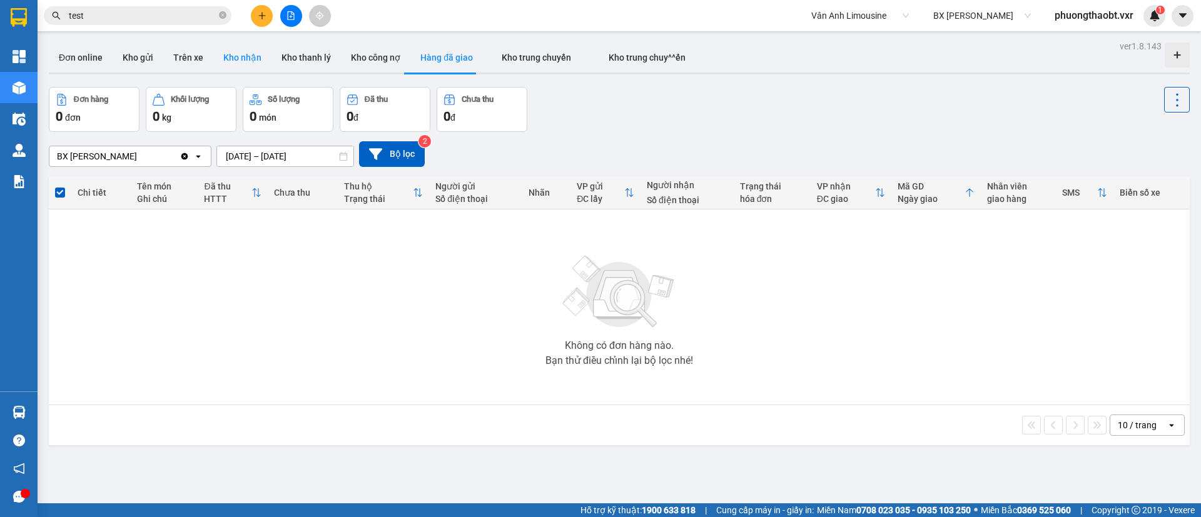
click at [213, 56] on button "Kho nhận" at bounding box center [242, 58] width 58 height 30
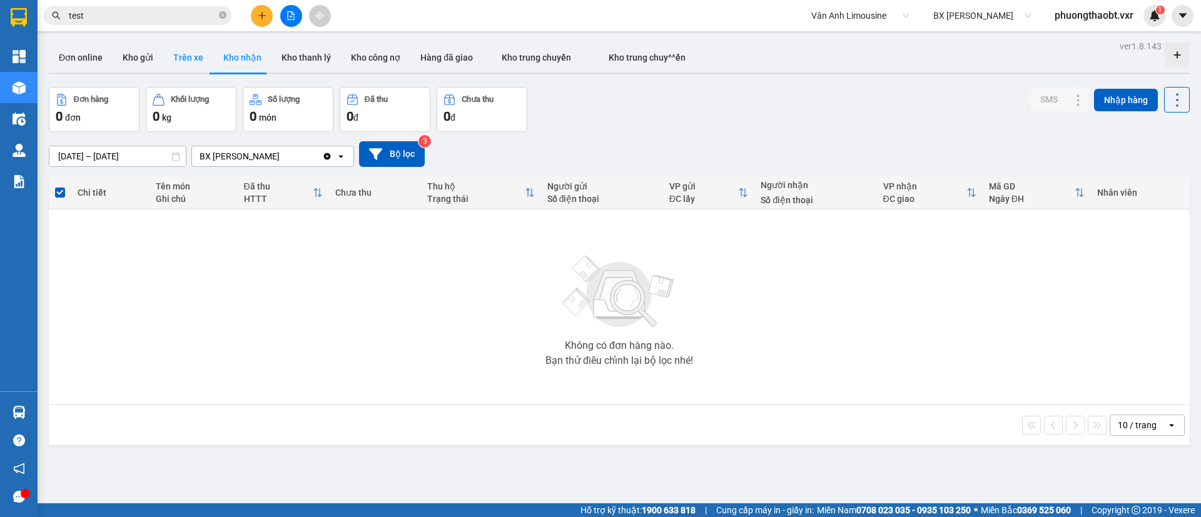
click at [187, 56] on button "Trên xe" at bounding box center [188, 58] width 50 height 30
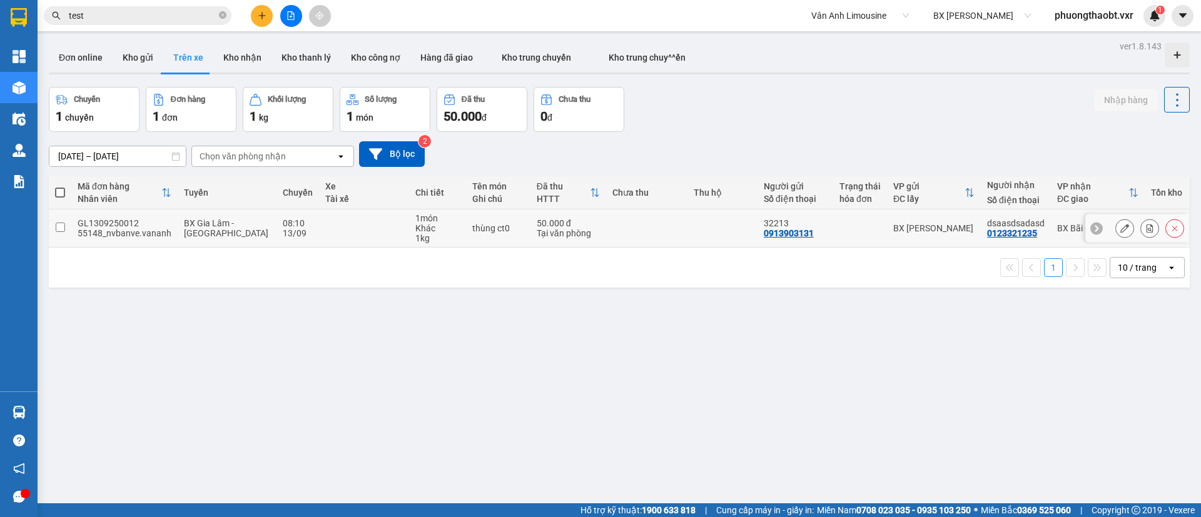
click at [545, 216] on td "50.000 đ Tại văn phòng" at bounding box center [568, 229] width 76 height 38
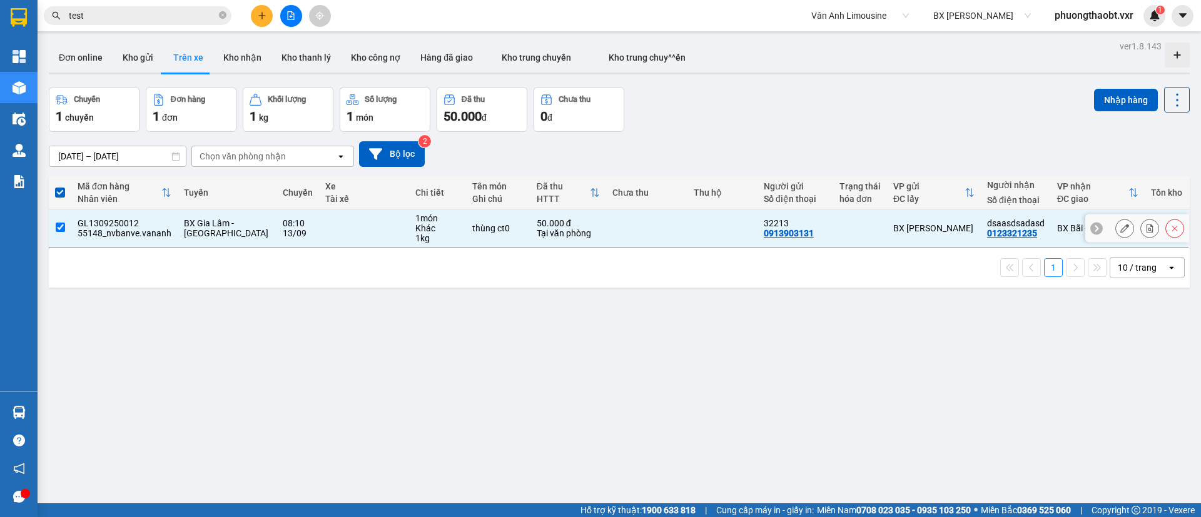
click at [545, 216] on td "50.000 đ Tại văn phòng" at bounding box center [568, 229] width 76 height 38
checkbox input "false"
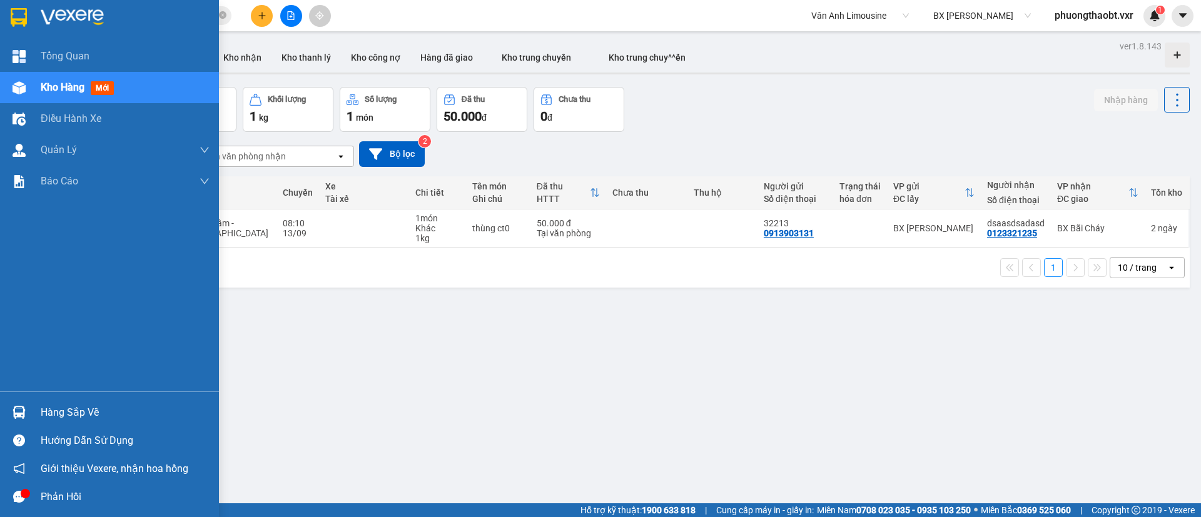
click at [26, 412] on div at bounding box center [19, 413] width 22 height 22
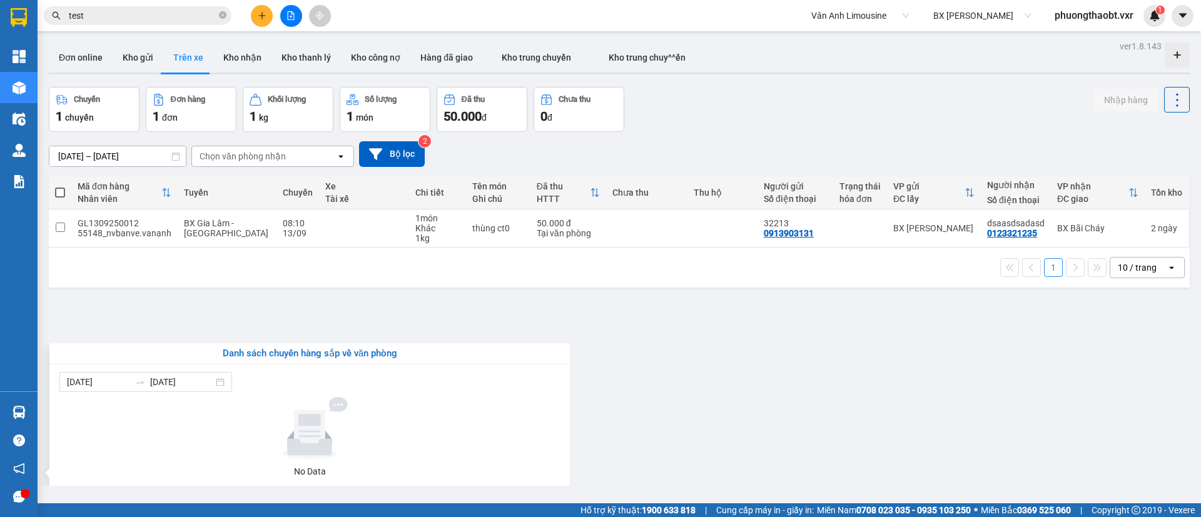
click at [303, 306] on section "Kết quả tìm kiếm ( 8 ) Bộ lọc Mã ĐH Trạng thái Món hàng Thu hộ Tổng cước Chưa c…" at bounding box center [600, 258] width 1201 height 517
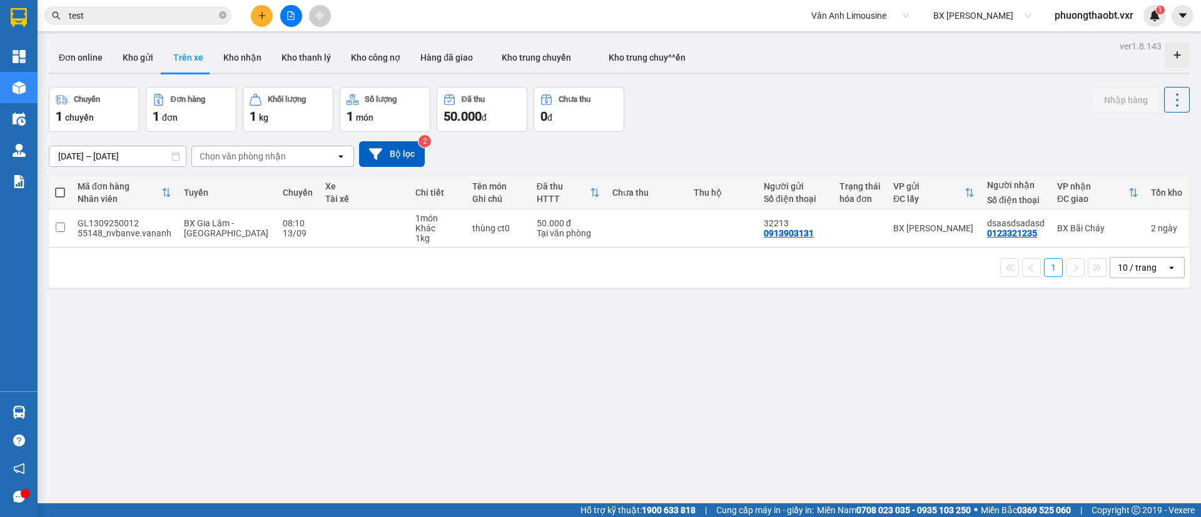
click at [23, 496] on div at bounding box center [25, 493] width 9 height 9
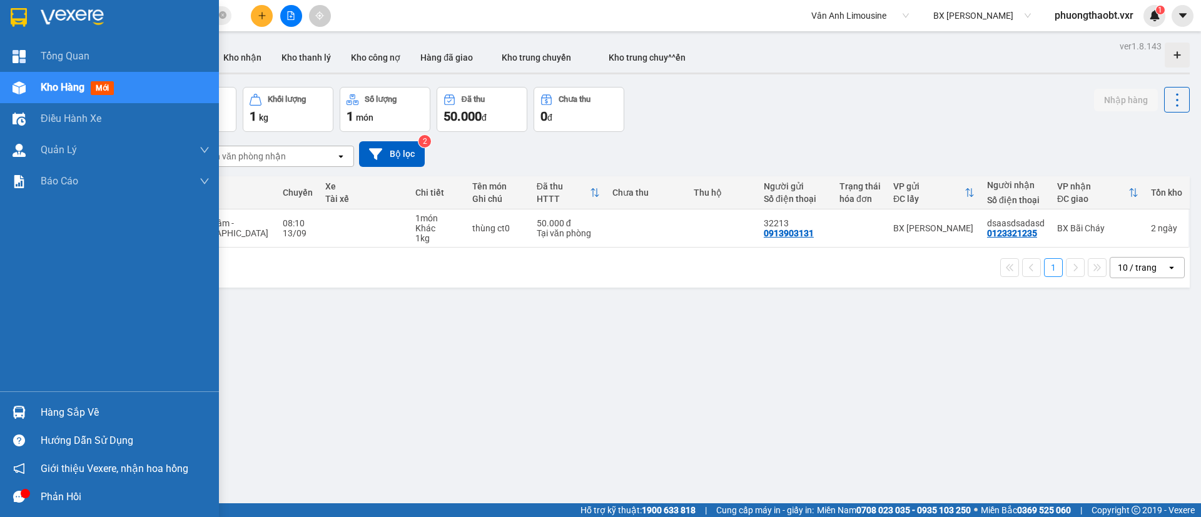
click at [51, 500] on div "Phản hồi" at bounding box center [125, 497] width 169 height 19
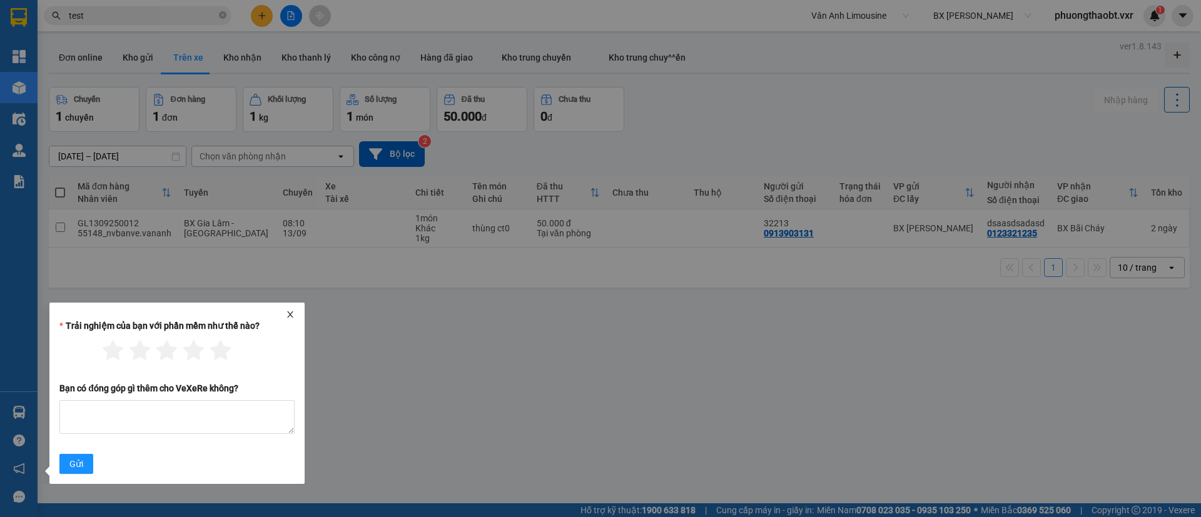
click at [290, 316] on icon "close" at bounding box center [290, 314] width 6 height 6
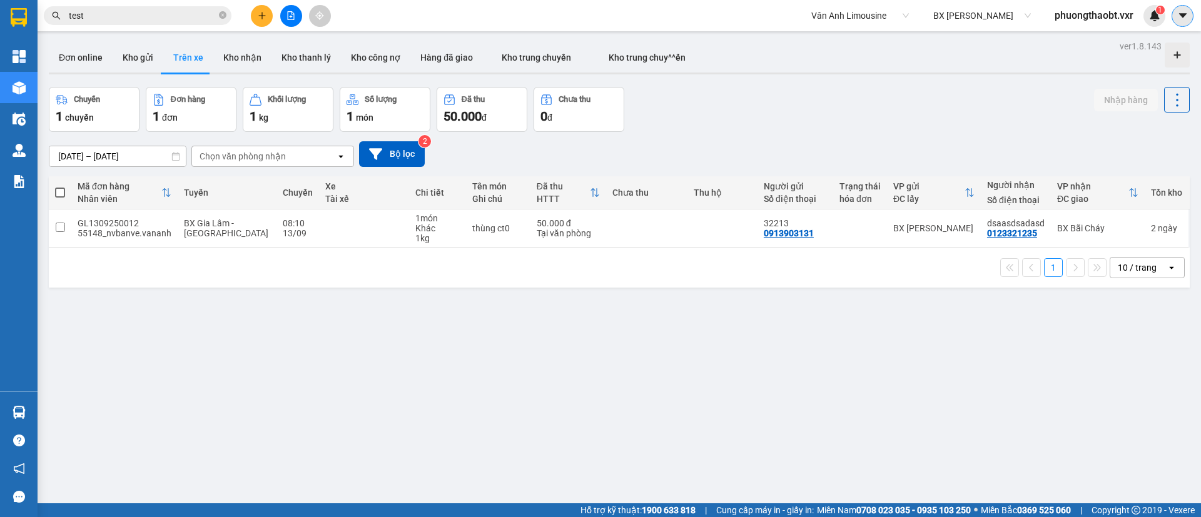
click at [1178, 16] on icon "caret-down" at bounding box center [1182, 15] width 11 height 11
click at [1088, 14] on span "phuongthaobt.vxr" at bounding box center [1093, 16] width 99 height 16
click at [1088, 33] on span "Đăng xuất" at bounding box center [1098, 39] width 74 height 14
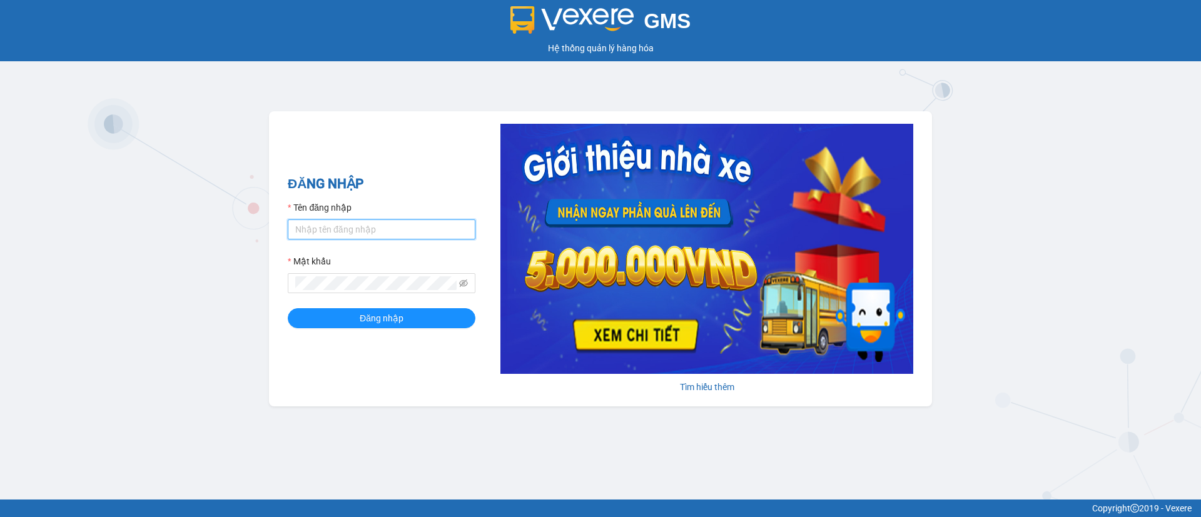
type input "phuongthaobt.vxr"
click at [401, 225] on input "phuongthaobt.vxr" at bounding box center [382, 230] width 188 height 20
type input "linh.vananh"
click at [463, 285] on icon "eye-invisible" at bounding box center [463, 283] width 9 height 9
click at [246, 269] on div "GMS Hệ thống quản lý hàng hóa ĐĂNG NHẬP Tên đăng nhập linh.vananh Mật khẩu Đăng…" at bounding box center [600, 250] width 1201 height 500
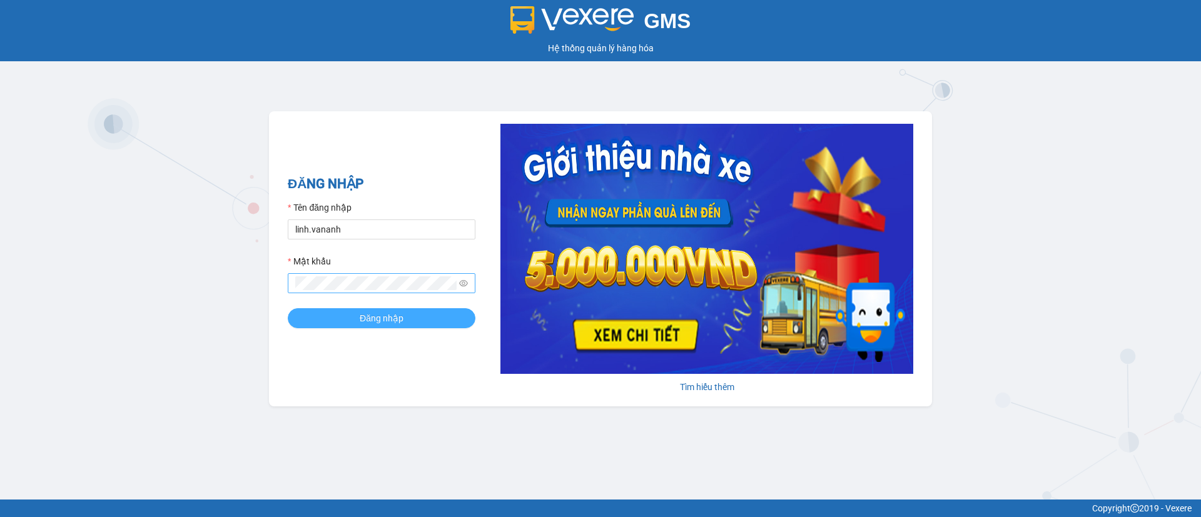
click at [347, 318] on button "Đăng nhập" at bounding box center [382, 318] width 188 height 20
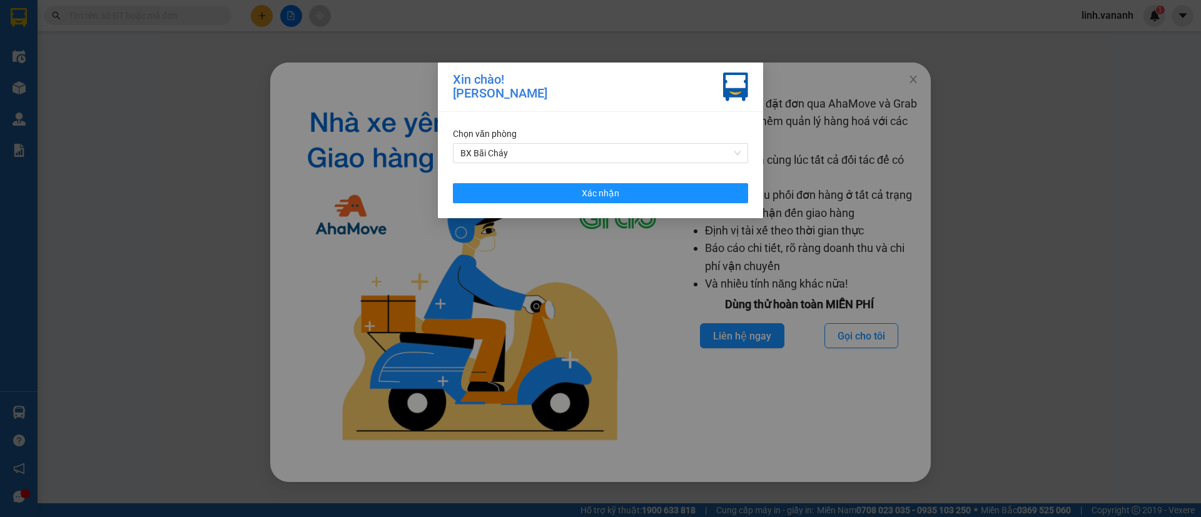
click at [0, 517] on nordpass-portal at bounding box center [0, 517] width 0 height 0
click at [703, 196] on button "Xác nhận" at bounding box center [600, 193] width 295 height 20
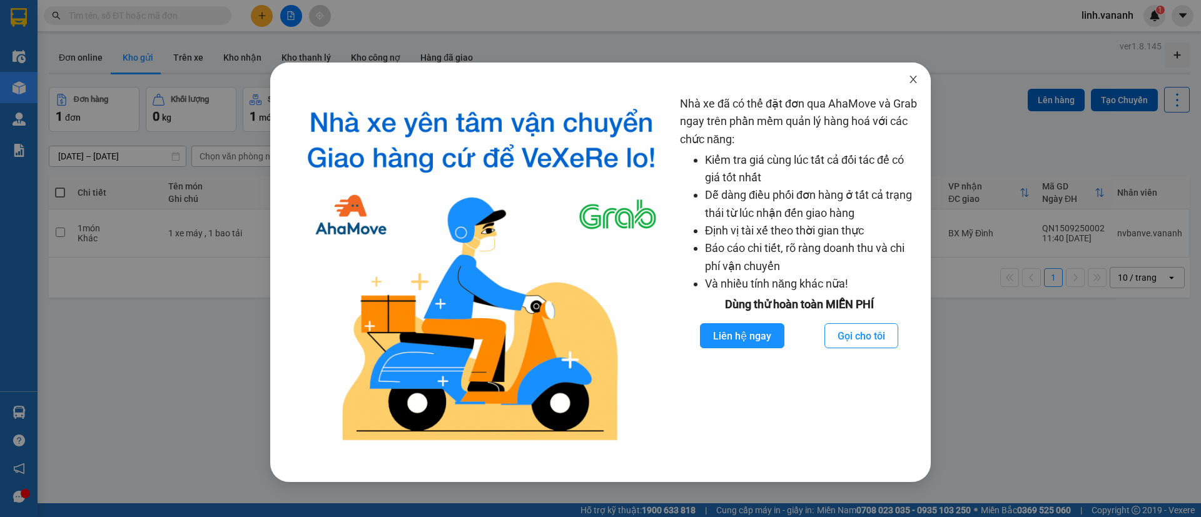
click at [902, 77] on span "Close" at bounding box center [913, 80] width 35 height 35
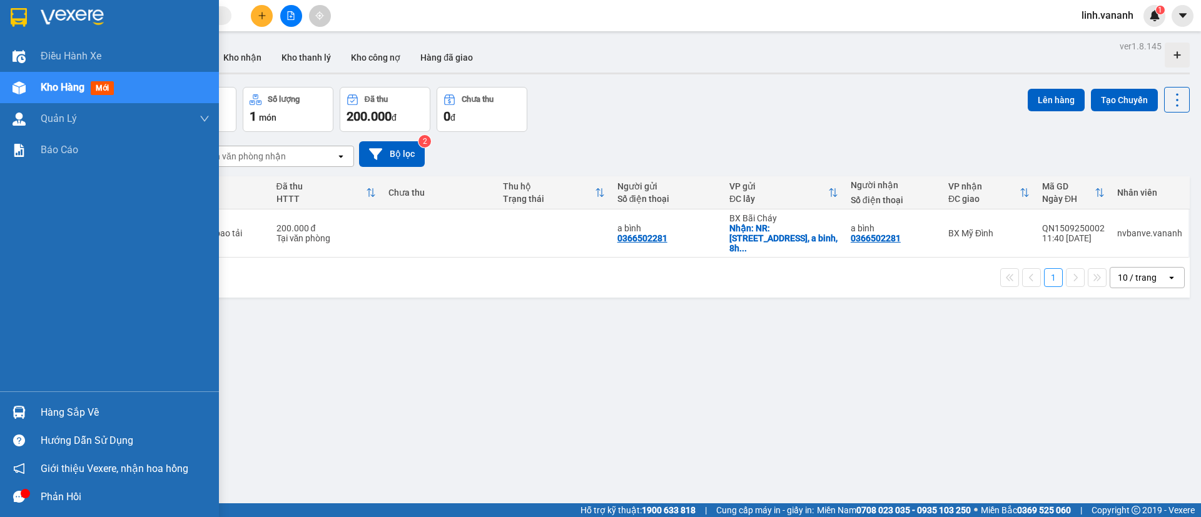
click at [28, 500] on div at bounding box center [19, 497] width 22 height 22
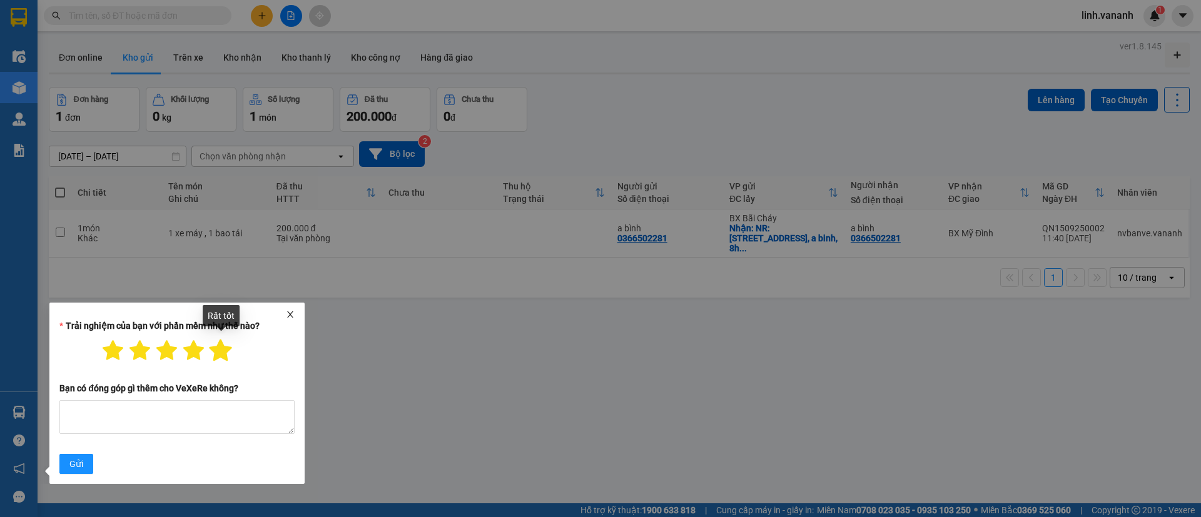
click at [221, 353] on icon "star" at bounding box center [221, 351] width 23 height 22
click at [71, 465] on span "Gửi" at bounding box center [76, 464] width 14 height 14
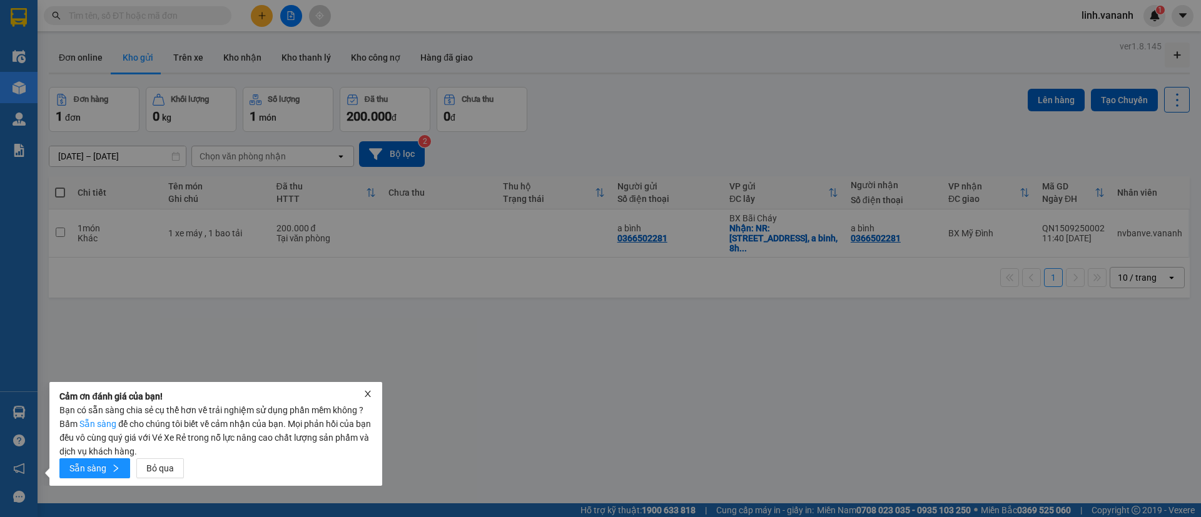
click at [368, 396] on icon "close" at bounding box center [367, 394] width 9 height 9
